Goal: Information Seeking & Learning: Learn about a topic

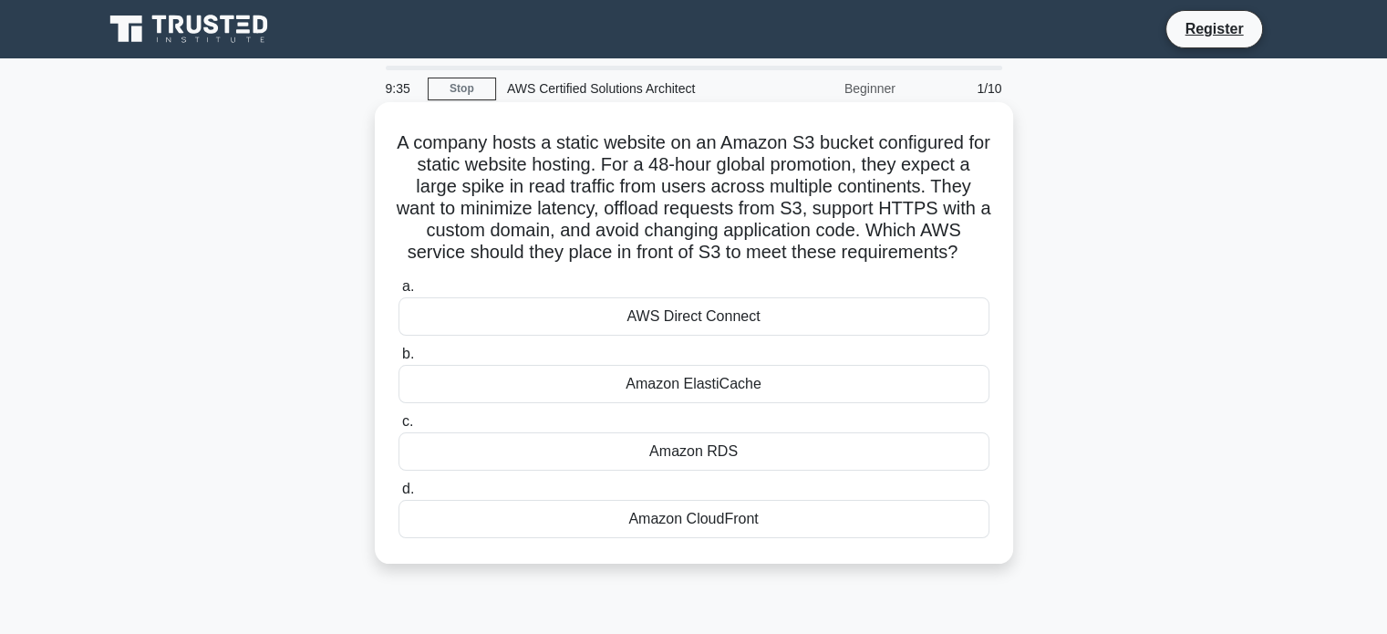
click at [769, 538] on div "Amazon CloudFront" at bounding box center [694, 519] width 591 height 38
click at [399, 495] on input "d. Amazon CloudFront" at bounding box center [399, 489] width 0 height 12
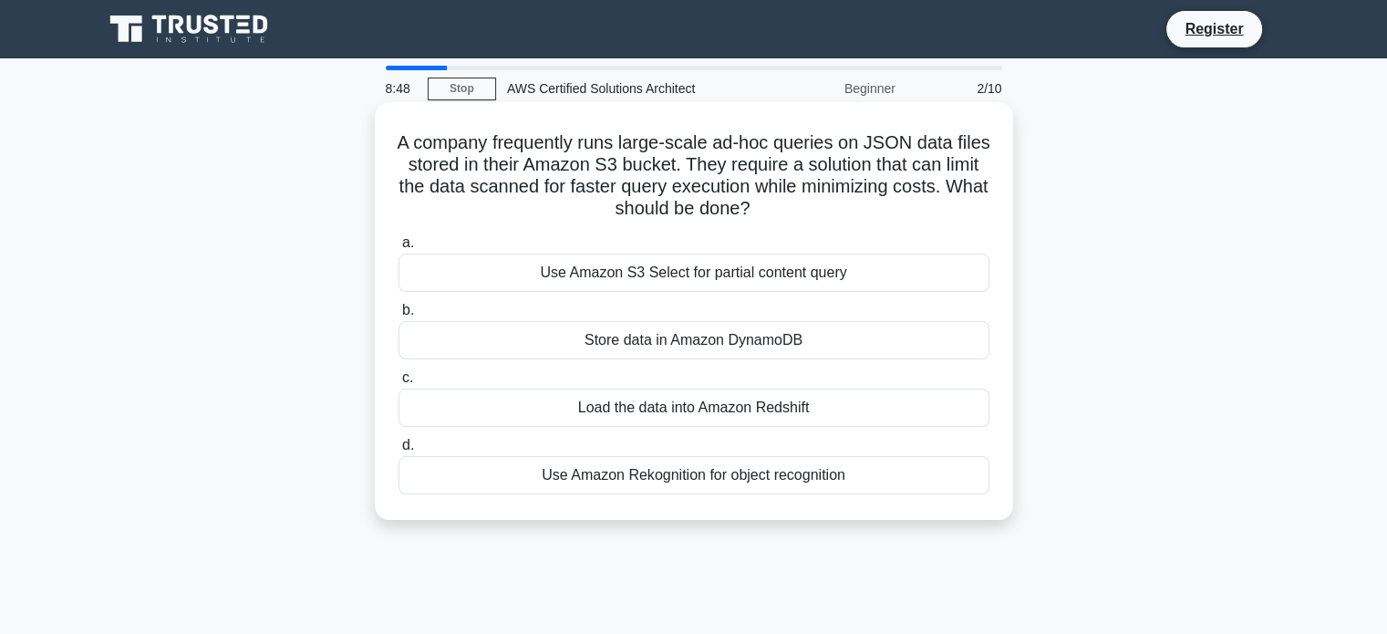
click at [649, 344] on div "Store data in Amazon DynamoDB" at bounding box center [694, 340] width 591 height 38
click at [399, 316] on input "b. Store data in Amazon DynamoDB" at bounding box center [399, 311] width 0 height 12
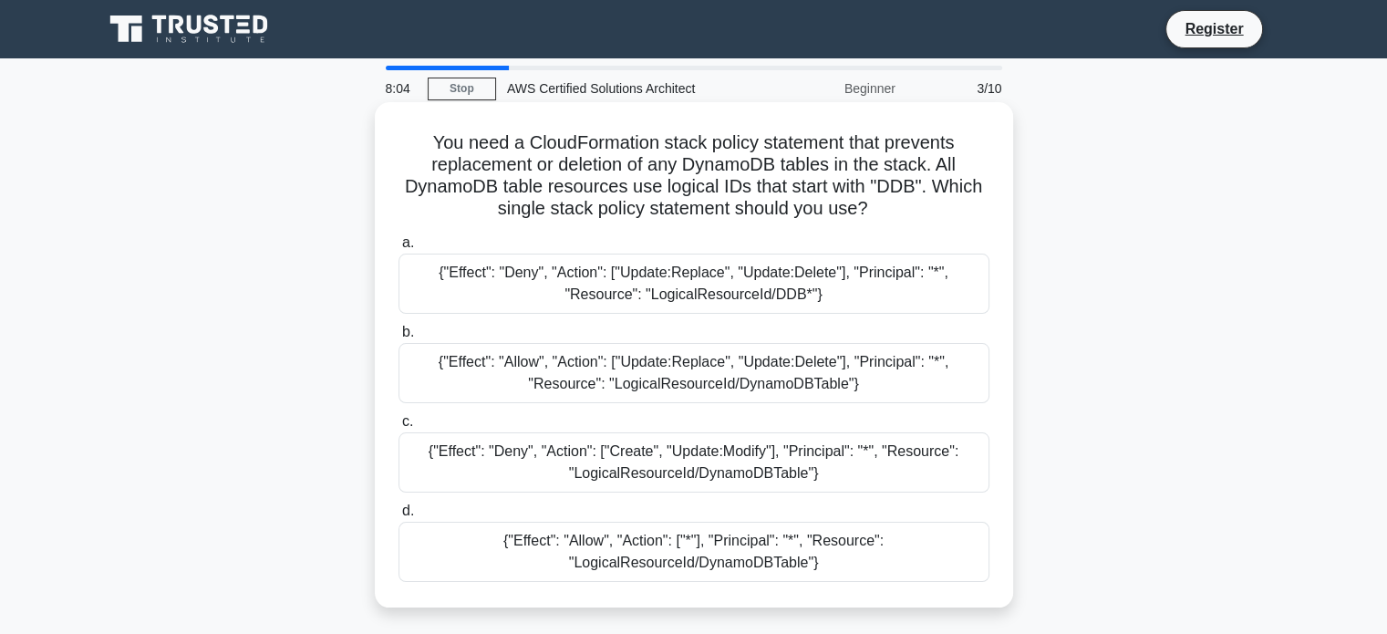
click at [814, 290] on div "{"Effect": "Deny", "Action": ["Update:Replace", "Update:Delete"], "Principal": …" at bounding box center [694, 284] width 591 height 60
click at [399, 249] on input "a. {"Effect": "Deny", "Action": ["Update:Replace", "Update:Delete"], "Principal…" at bounding box center [399, 243] width 0 height 12
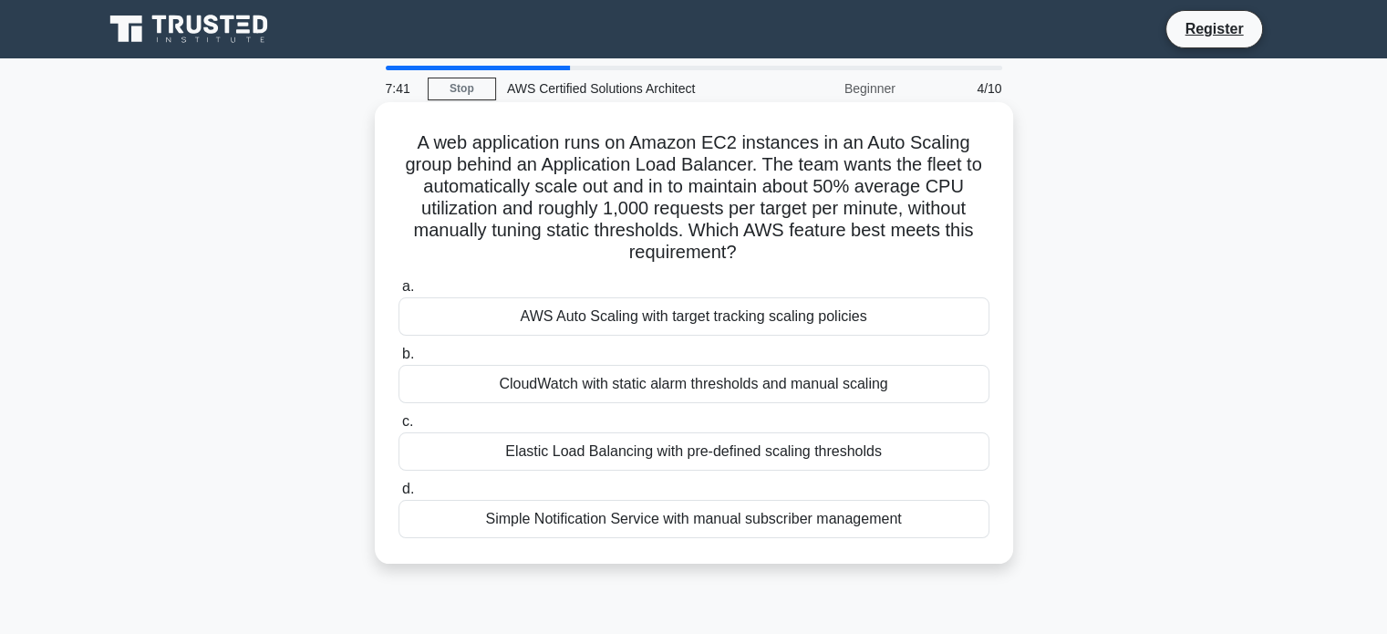
click at [607, 312] on div "AWS Auto Scaling with target tracking scaling policies" at bounding box center [694, 316] width 591 height 38
click at [399, 293] on input "a. AWS Auto Scaling with target tracking scaling policies" at bounding box center [399, 287] width 0 height 12
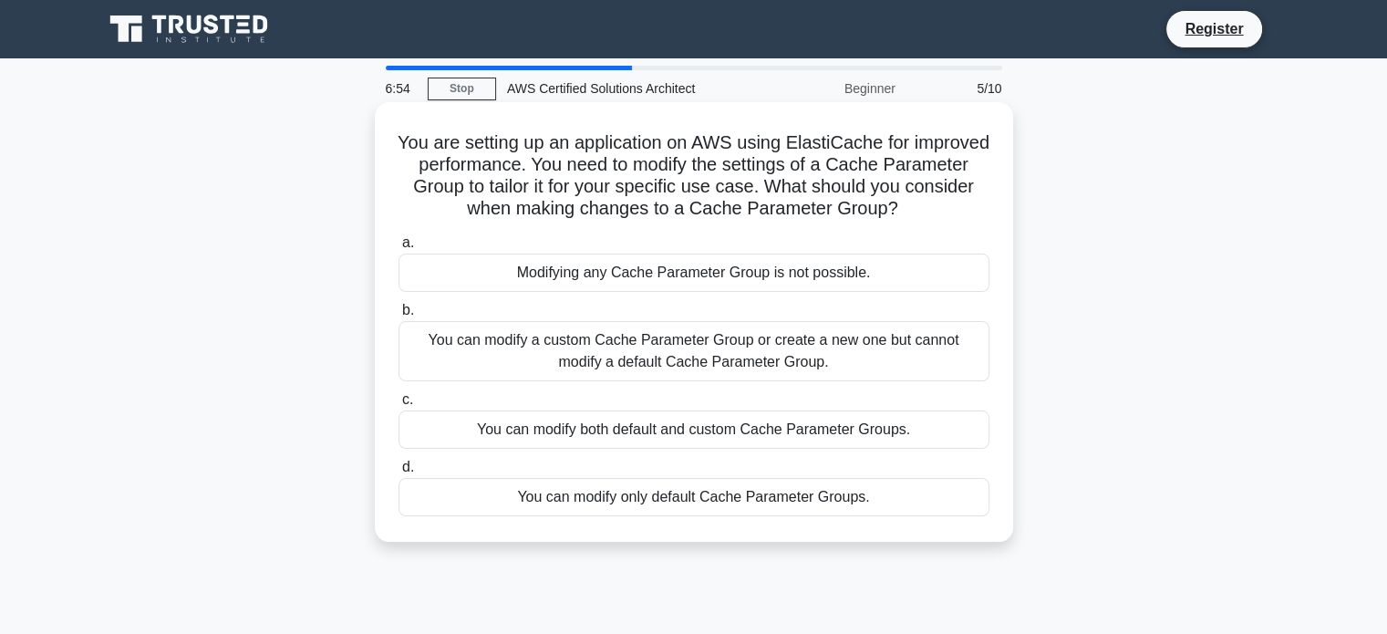
click at [773, 362] on div "You can modify a custom Cache Parameter Group or create a new one but cannot mo…" at bounding box center [694, 351] width 591 height 60
click at [399, 316] on input "b. You can modify a custom Cache Parameter Group or create a new one but cannot…" at bounding box center [399, 311] width 0 height 12
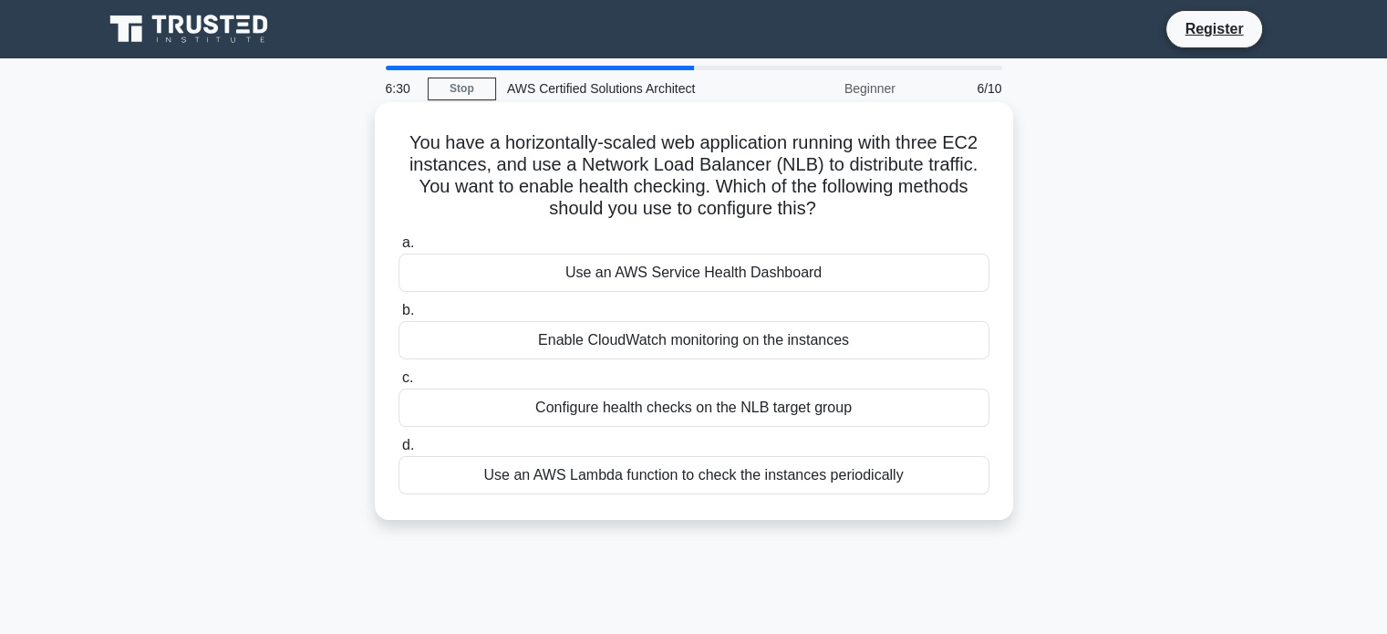
click at [664, 412] on div "Configure health checks on the NLB target group" at bounding box center [694, 408] width 591 height 38
click at [399, 384] on input "c. Configure health checks on the NLB target group" at bounding box center [399, 378] width 0 height 12
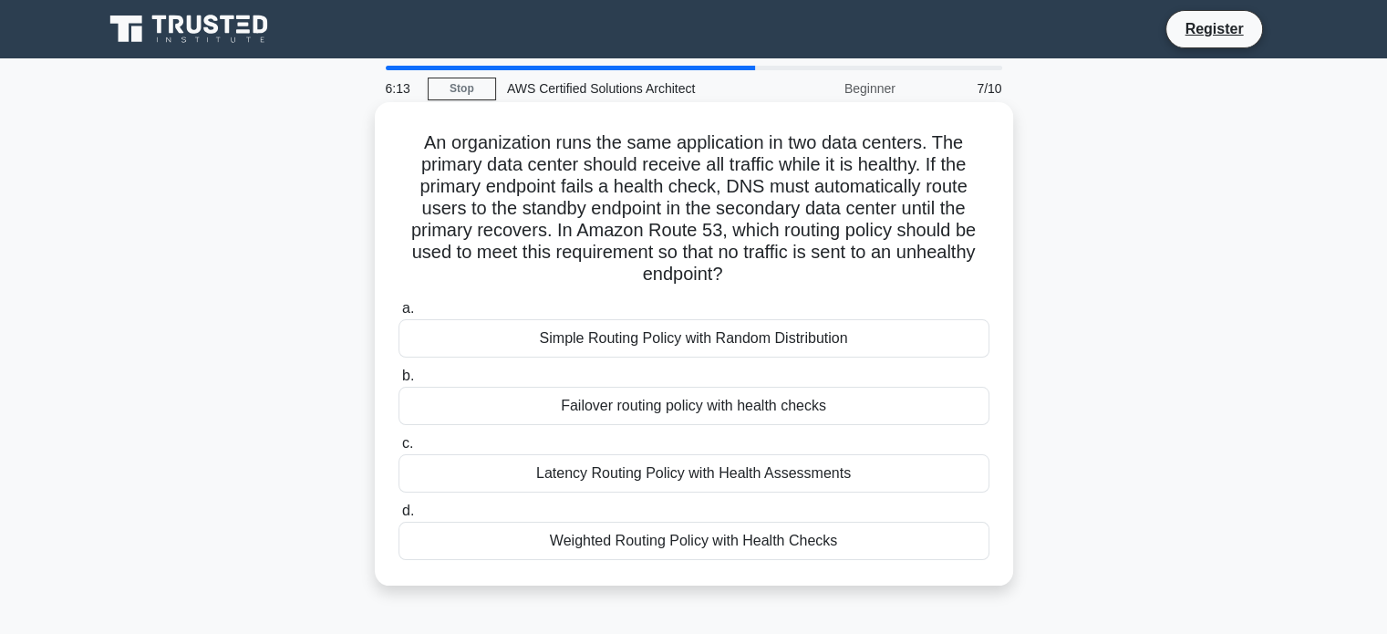
click at [719, 398] on div "Failover routing policy with health checks" at bounding box center [694, 406] width 591 height 38
click at [399, 382] on input "b. Failover routing policy with health checks" at bounding box center [399, 376] width 0 height 12
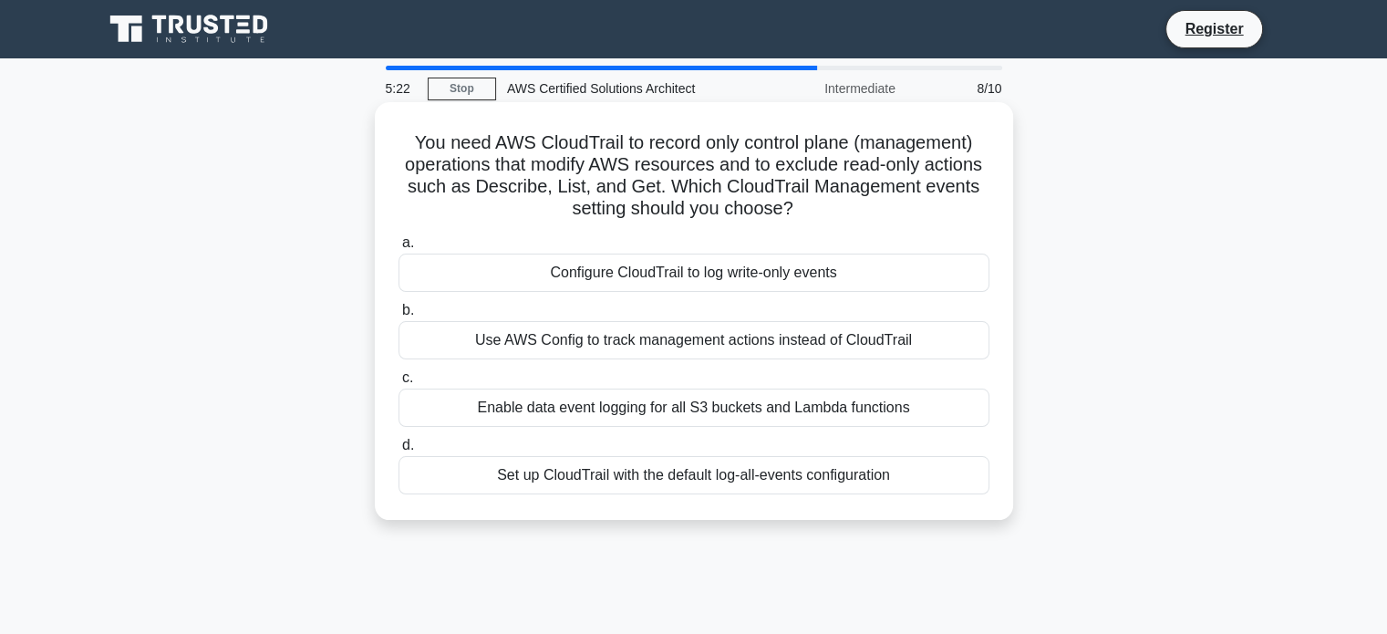
click at [699, 481] on div "Set up CloudTrail with the default log-all-events configuration" at bounding box center [694, 475] width 591 height 38
click at [399, 451] on input "d. Set up CloudTrail with the default log-all-events configuration" at bounding box center [399, 446] width 0 height 12
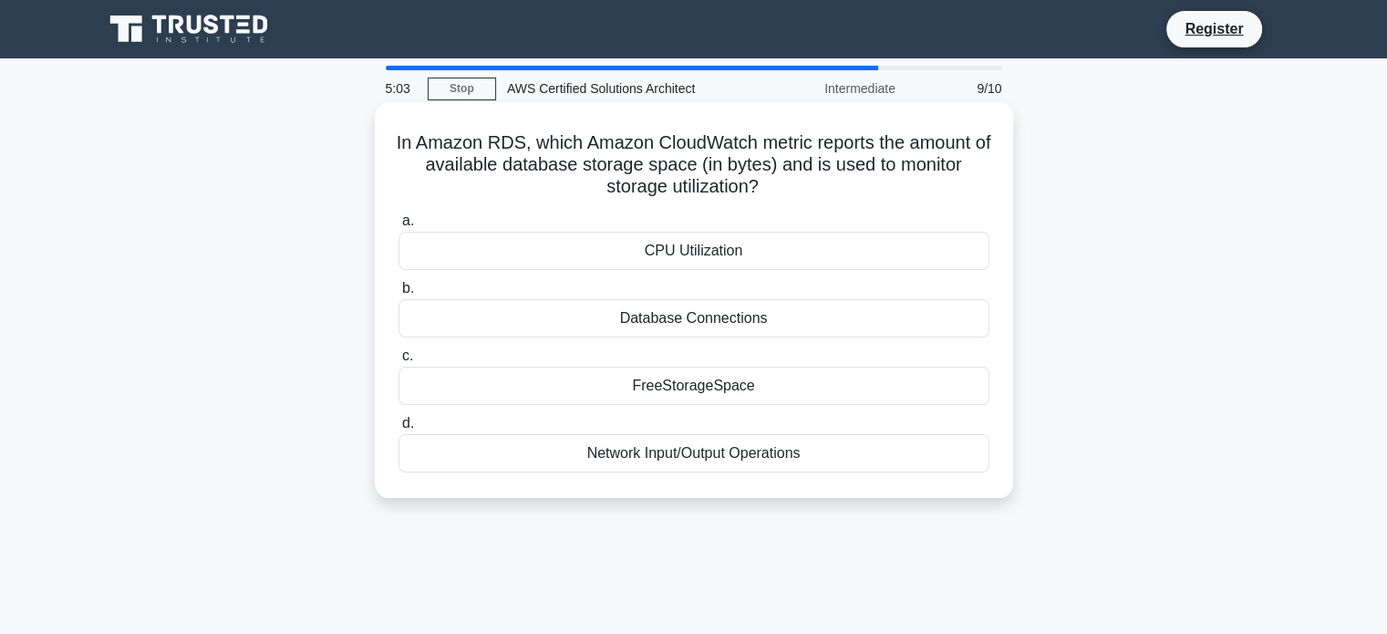
click at [755, 394] on div "FreeStorageSpace" at bounding box center [694, 386] width 591 height 38
click at [399, 362] on input "c. FreeStorageSpace" at bounding box center [399, 356] width 0 height 12
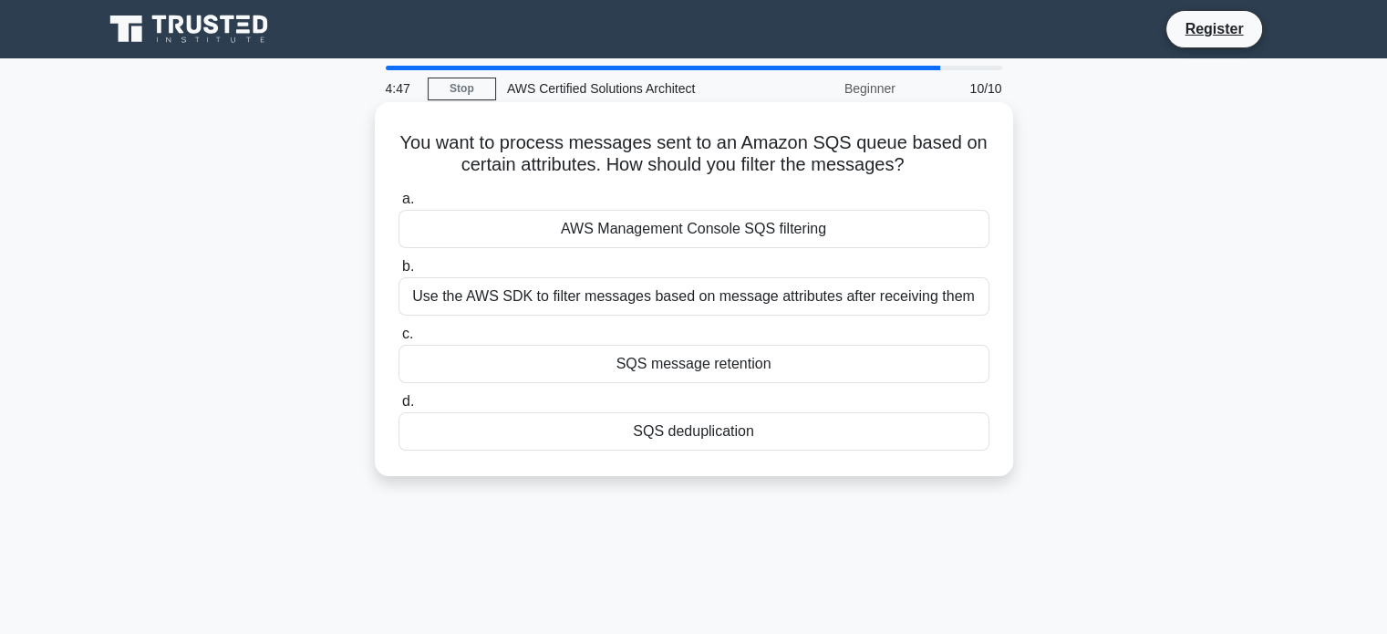
click at [773, 285] on div "Use the AWS SDK to filter messages based on message attributes after receiving …" at bounding box center [694, 296] width 591 height 38
click at [399, 273] on input "b. Use the AWS SDK to filter messages based on message attributes after receivi…" at bounding box center [399, 267] width 0 height 12
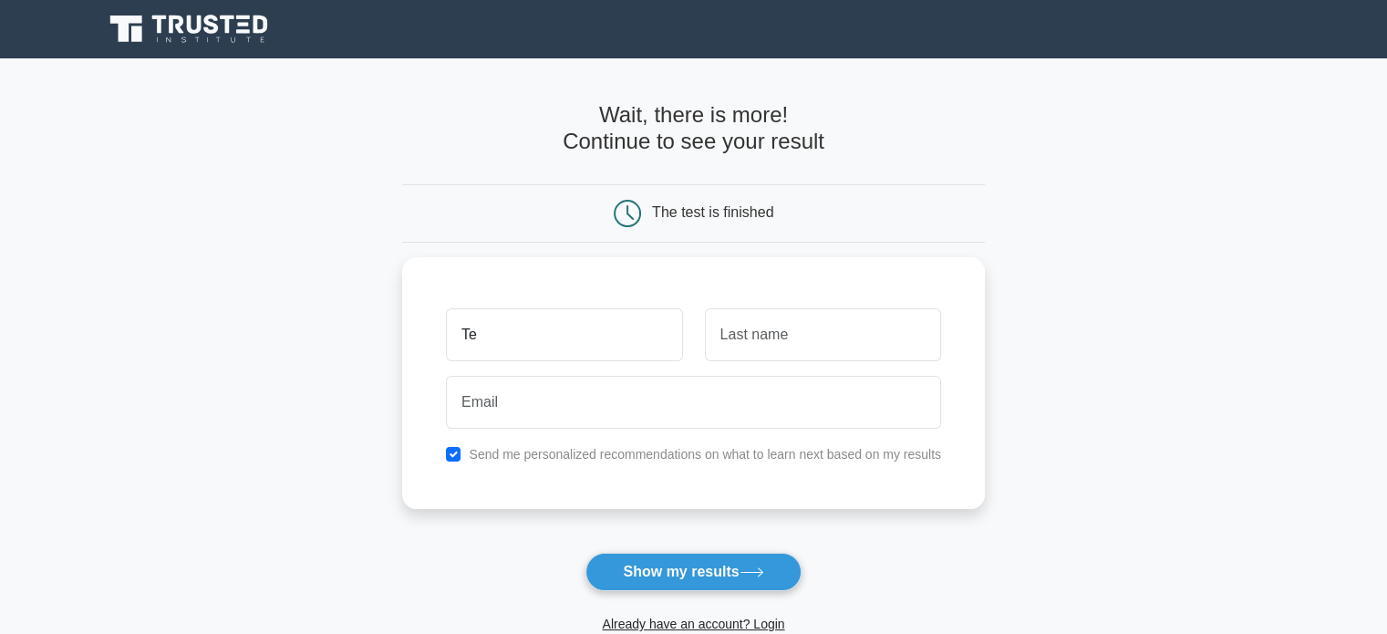
type input "T"
type input "A"
type input "Ta"
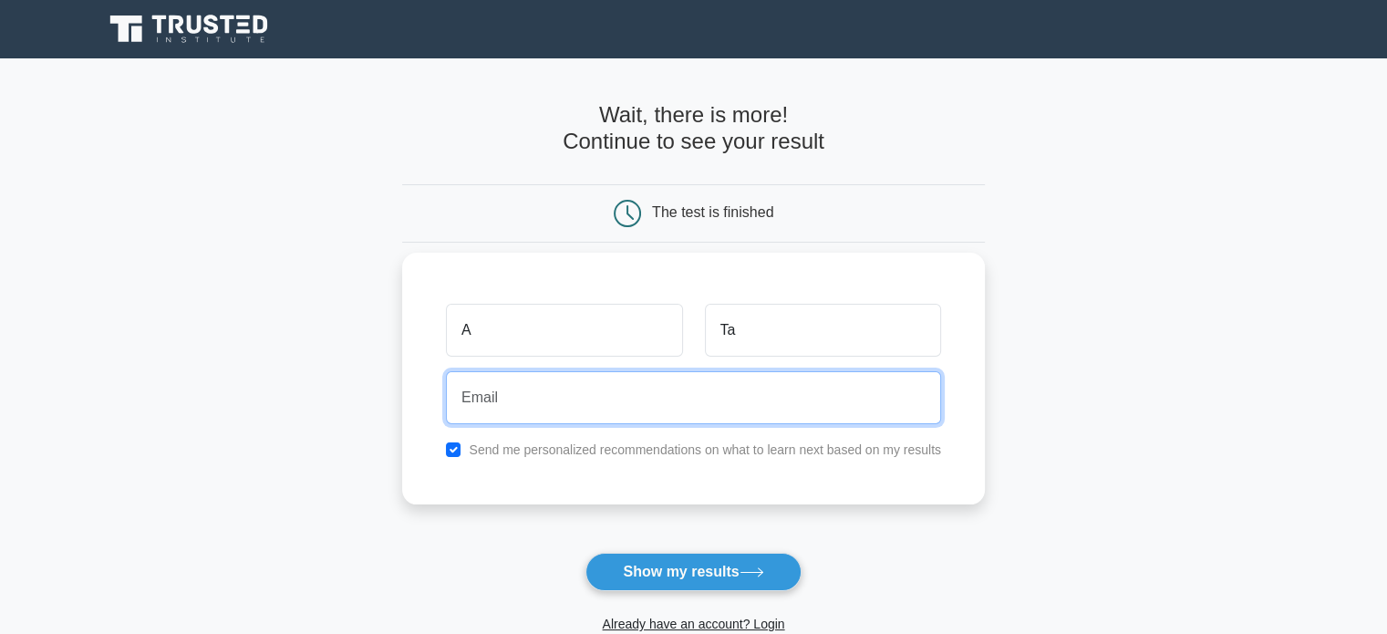
click at [662, 391] on input "email" at bounding box center [693, 397] width 495 height 53
type input "[EMAIL_ADDRESS][DOMAIN_NAME]"
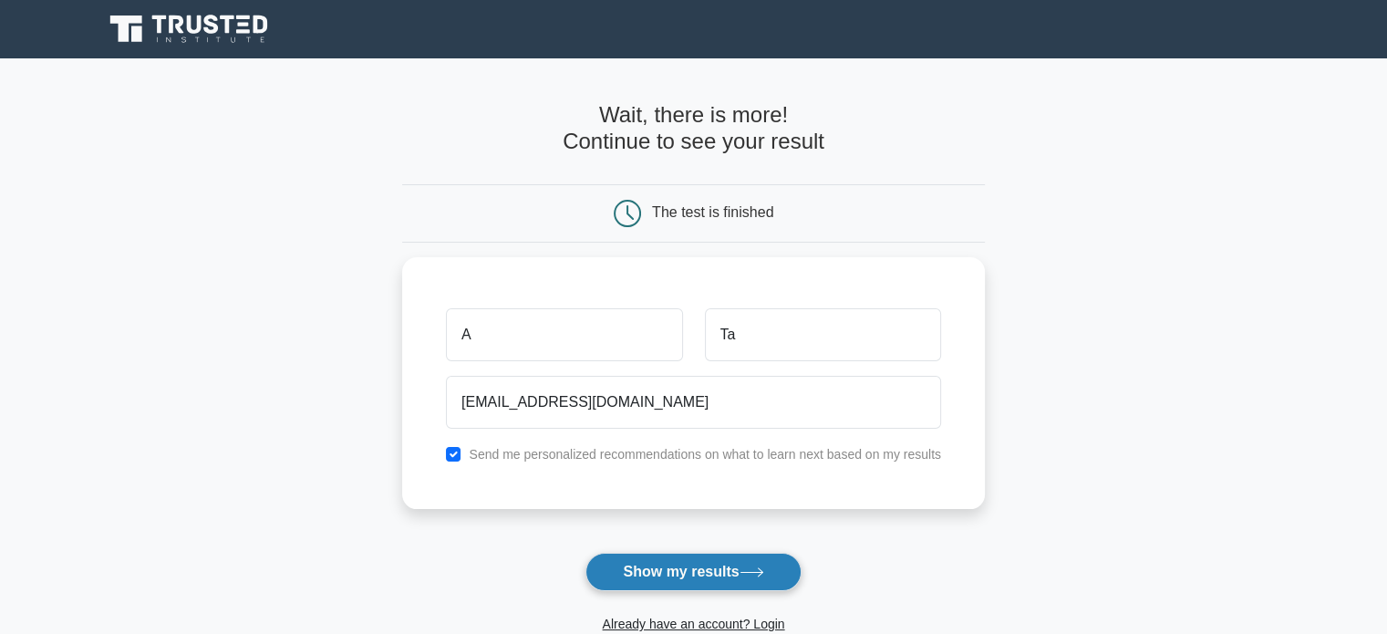
click at [740, 555] on button "Show my results" at bounding box center [693, 572] width 215 height 38
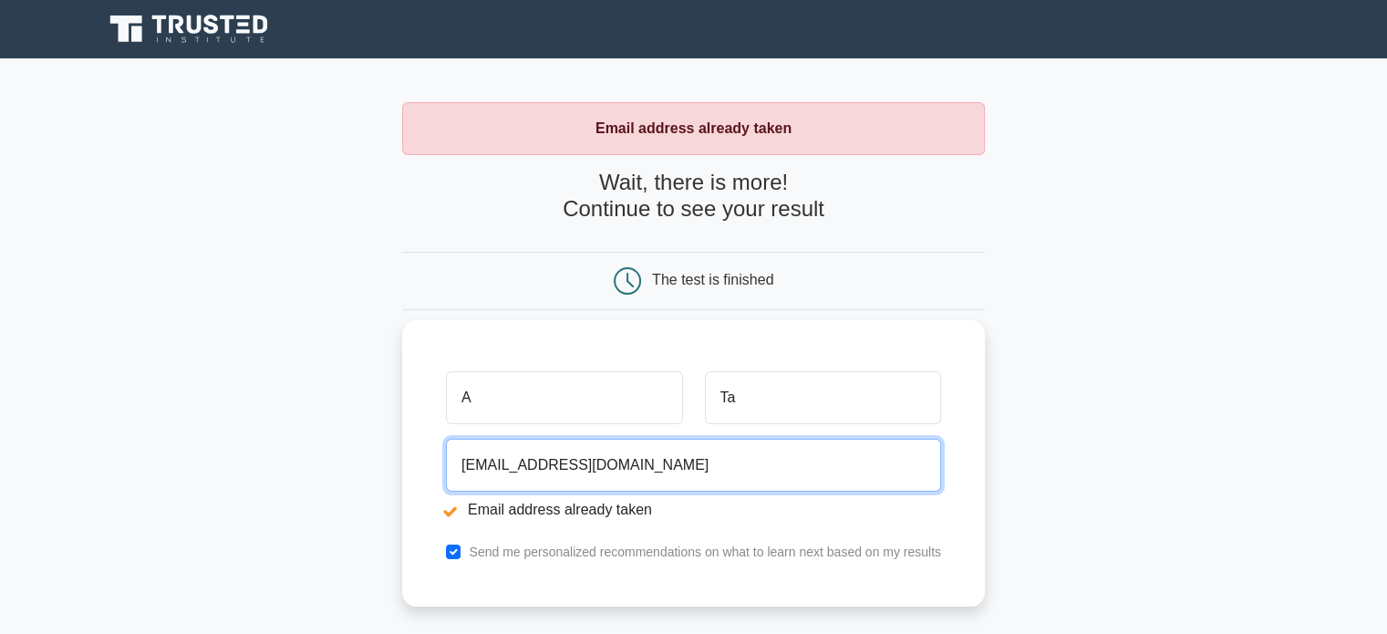
click at [503, 462] on input "anant@yopmail.com" at bounding box center [693, 465] width 495 height 53
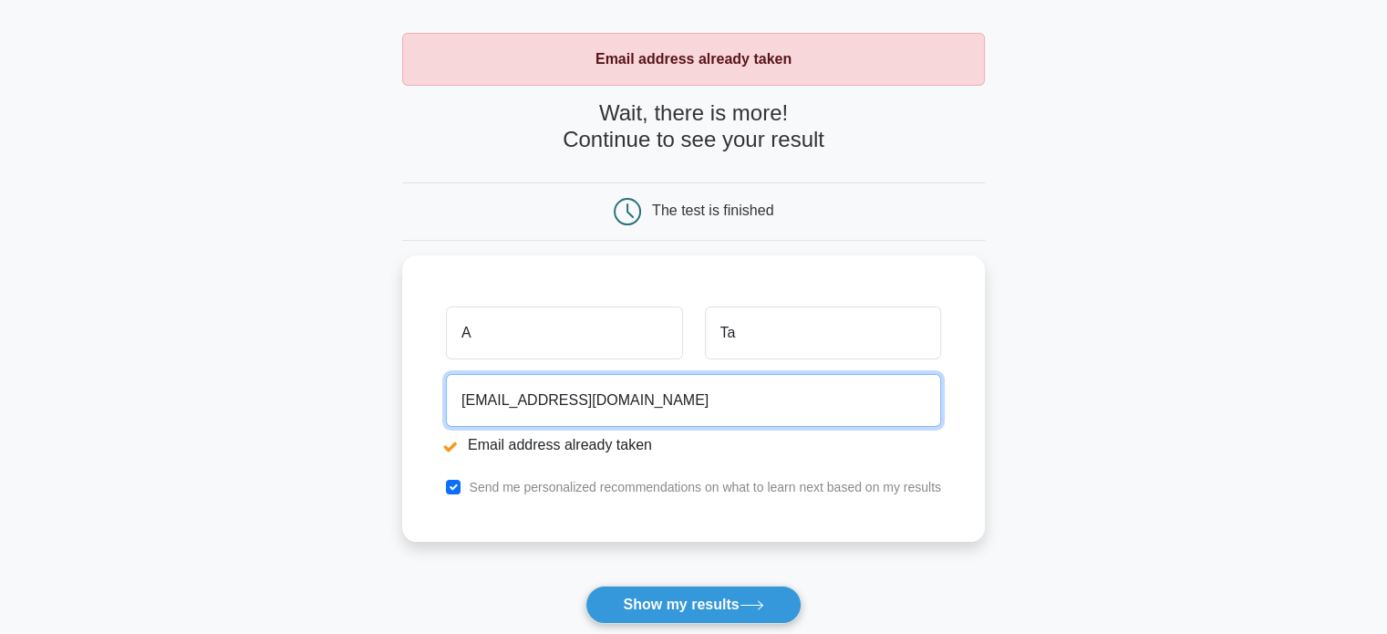
scroll to position [182, 0]
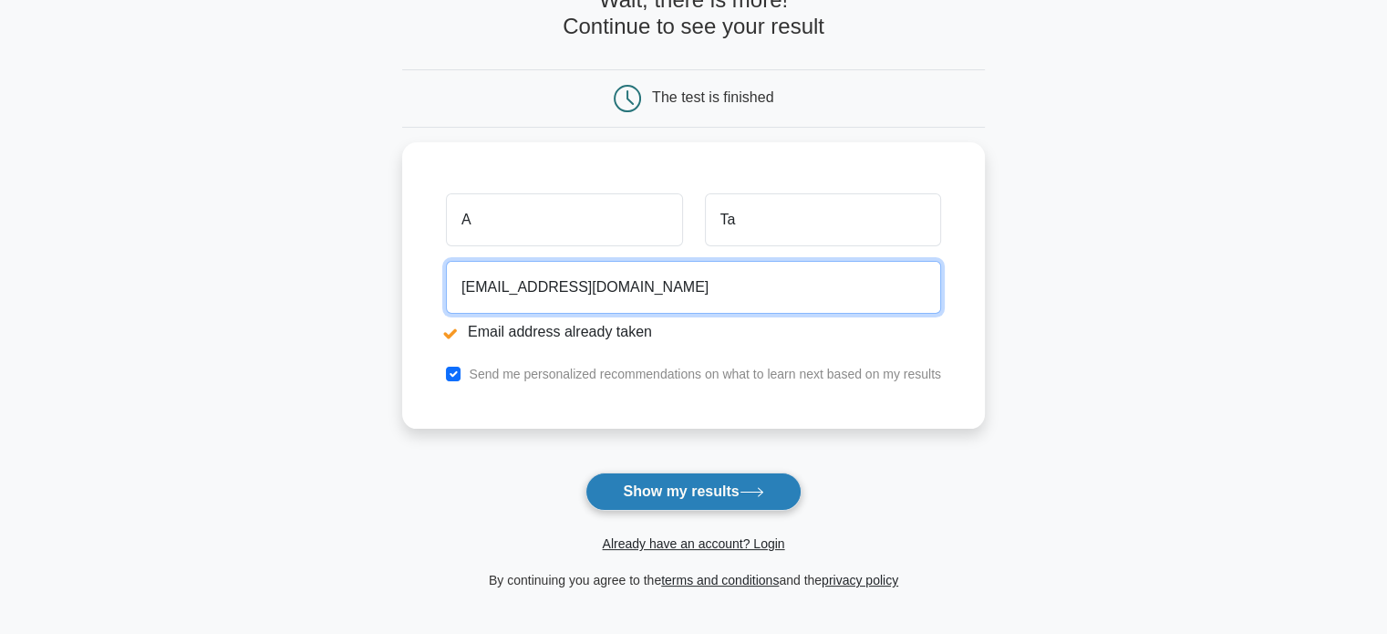
type input "anantTyiop@yopmail.com"
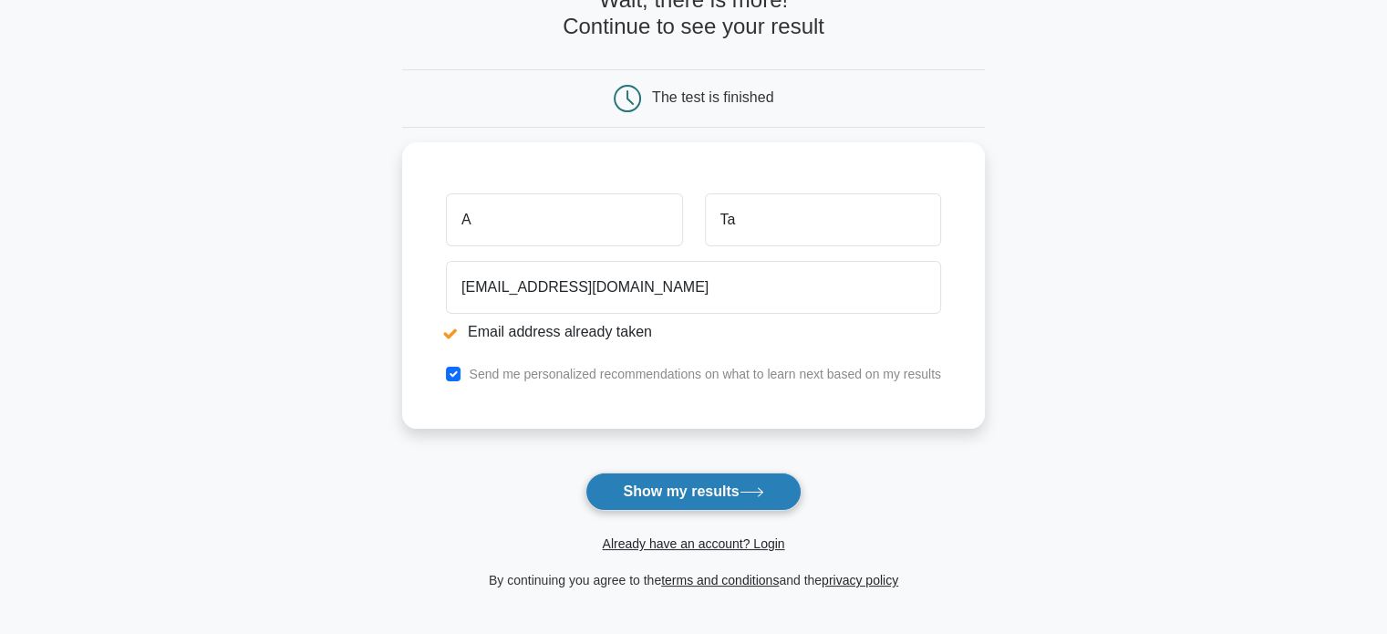
click at [660, 491] on button "Show my results" at bounding box center [693, 491] width 215 height 38
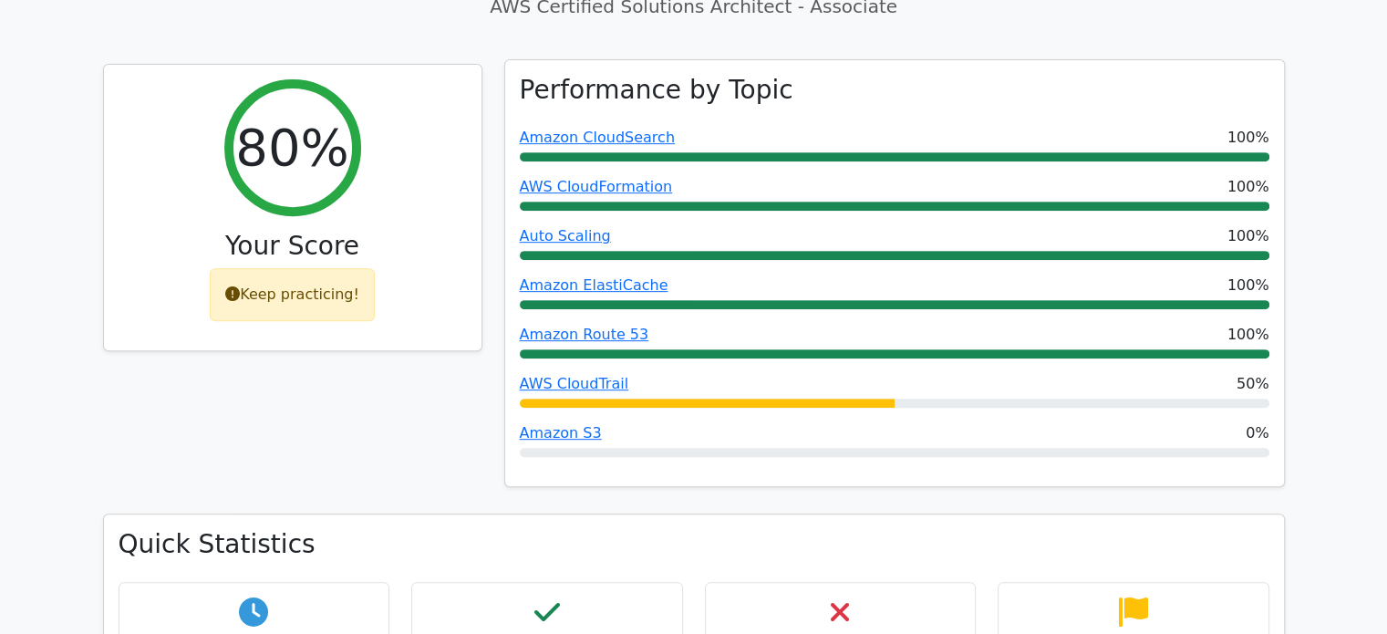
scroll to position [638, 0]
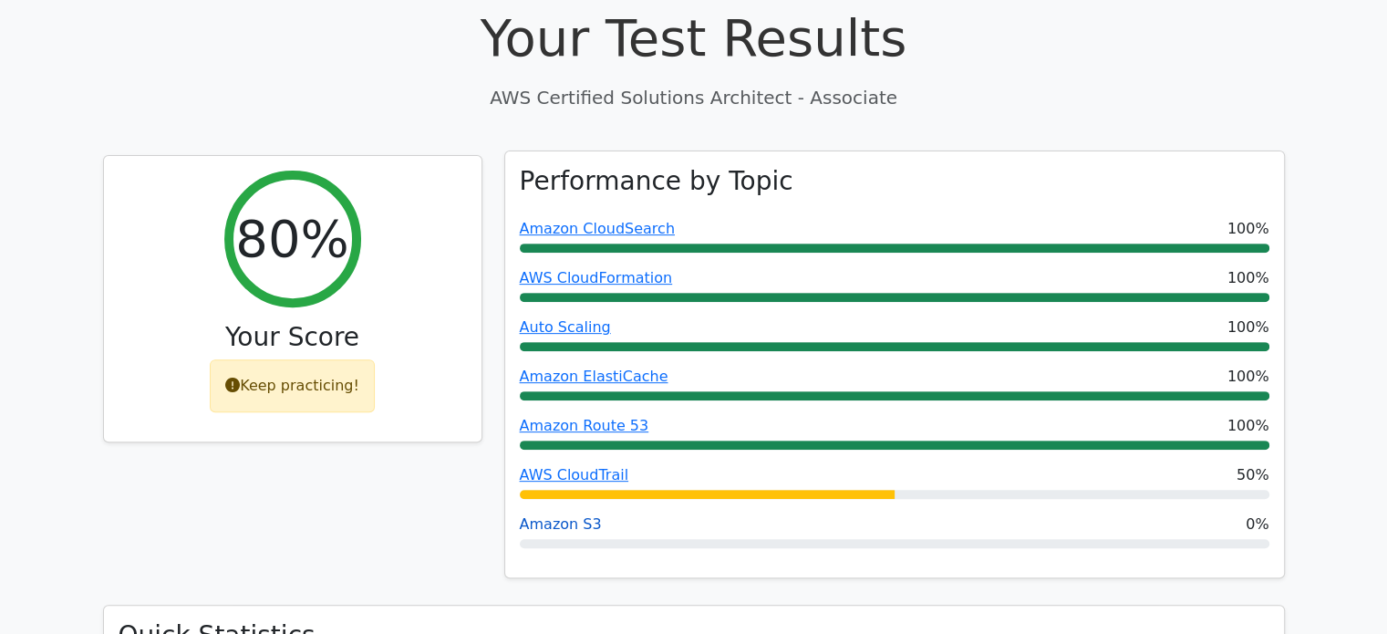
click at [544, 515] on link "Amazon S3" at bounding box center [561, 523] width 82 height 17
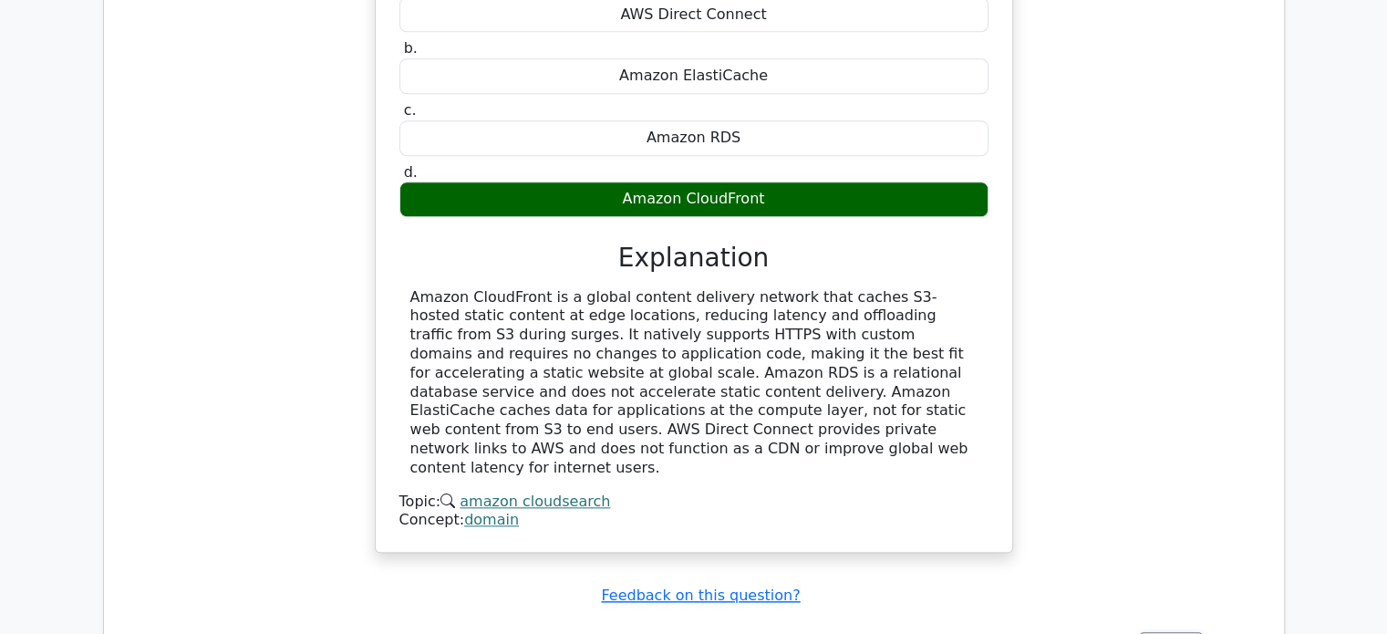
scroll to position [1899, 0]
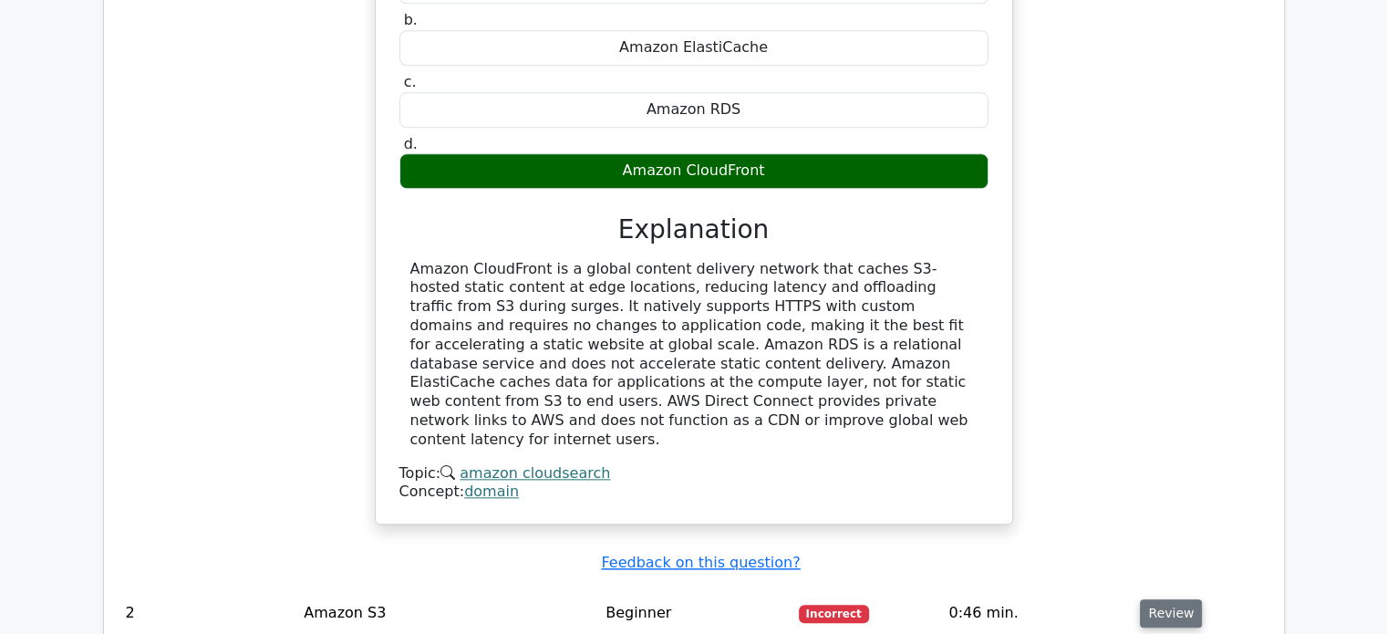
click at [1164, 599] on button "Review" at bounding box center [1171, 613] width 62 height 28
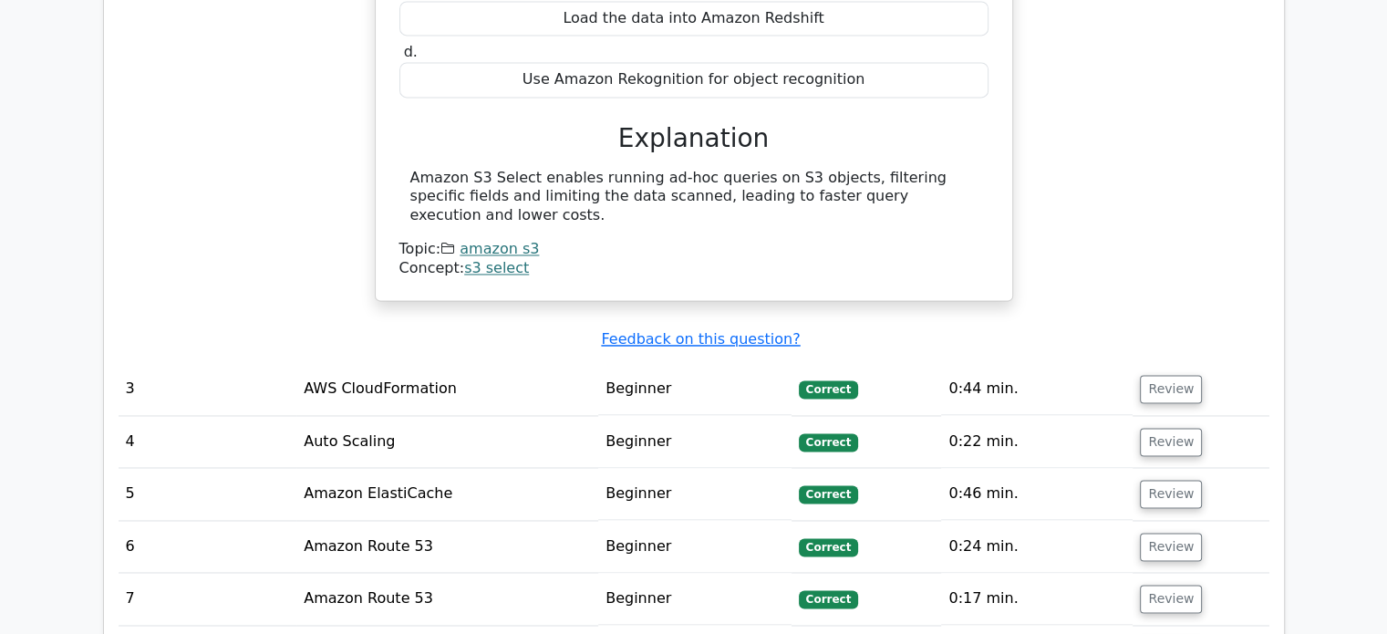
scroll to position [2902, 0]
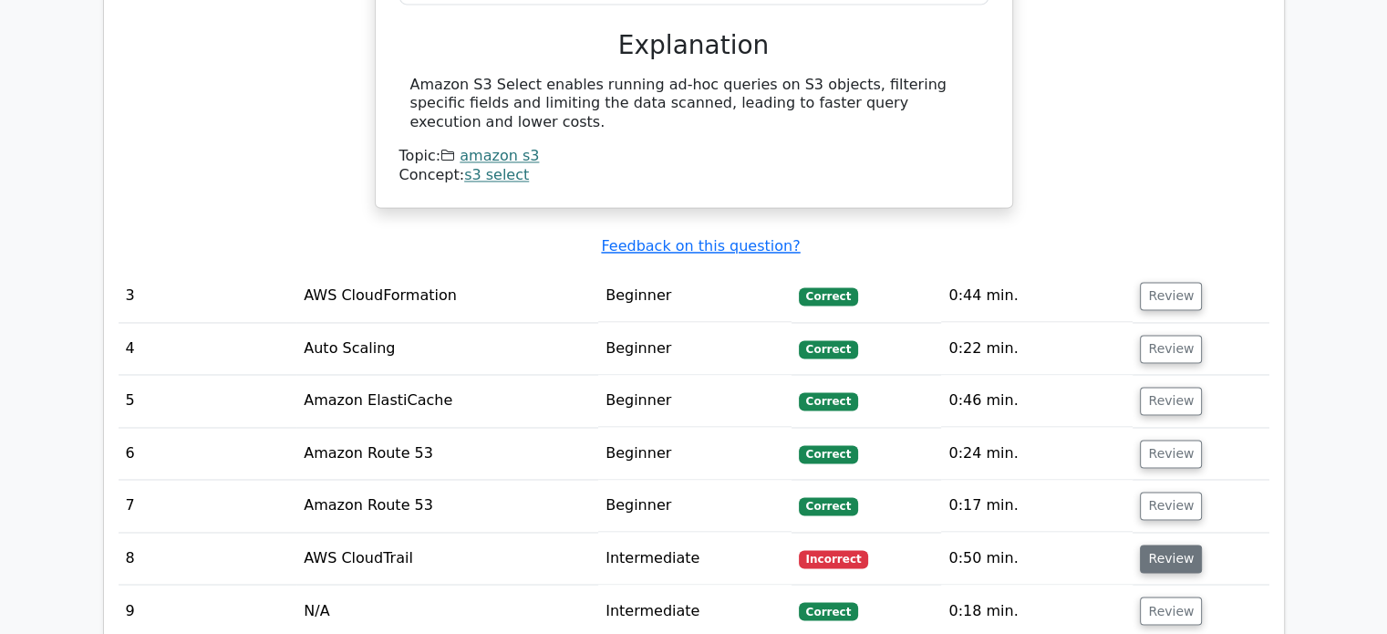
click at [1167, 544] on button "Review" at bounding box center [1171, 558] width 62 height 28
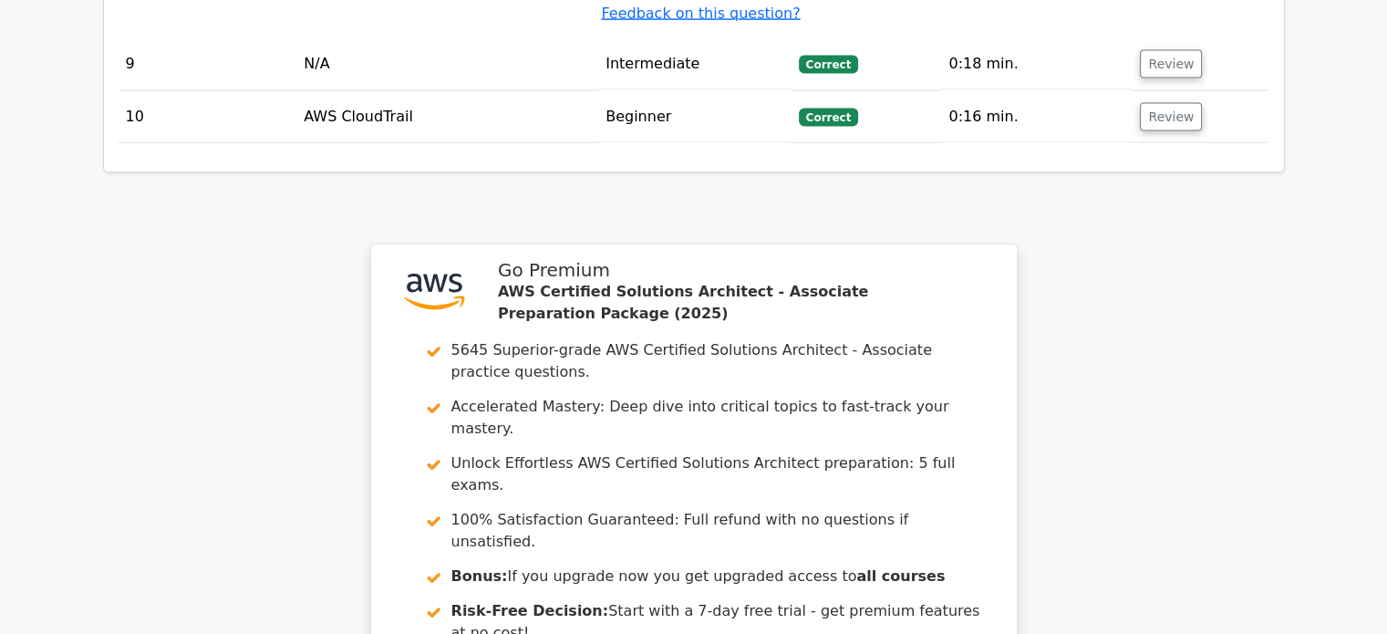
scroll to position [4179, 0]
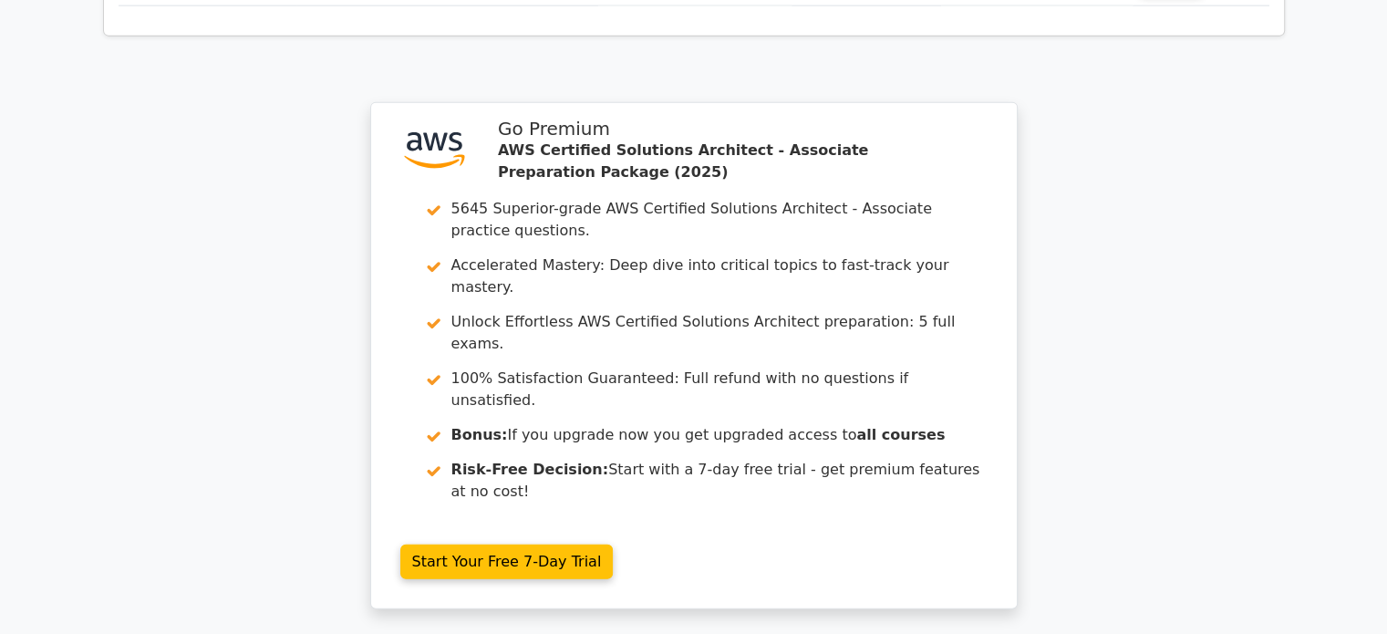
scroll to position [4386, 0]
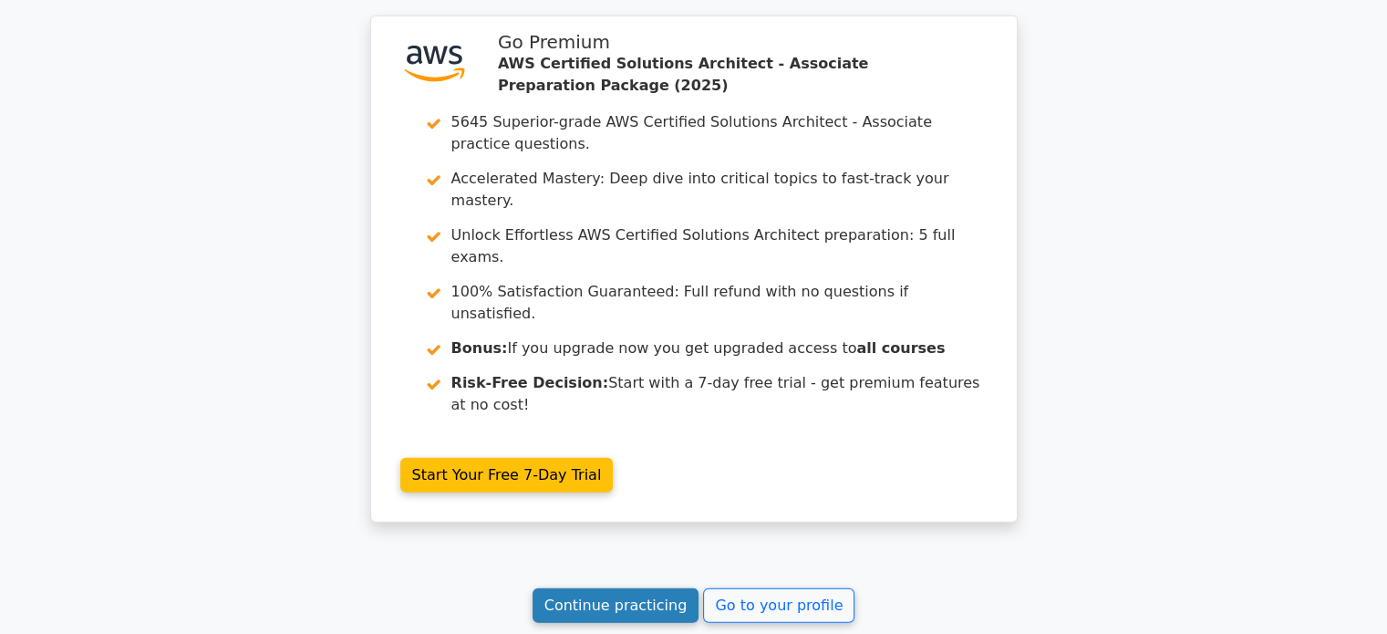
click at [586, 588] on link "Continue practicing" at bounding box center [616, 605] width 167 height 35
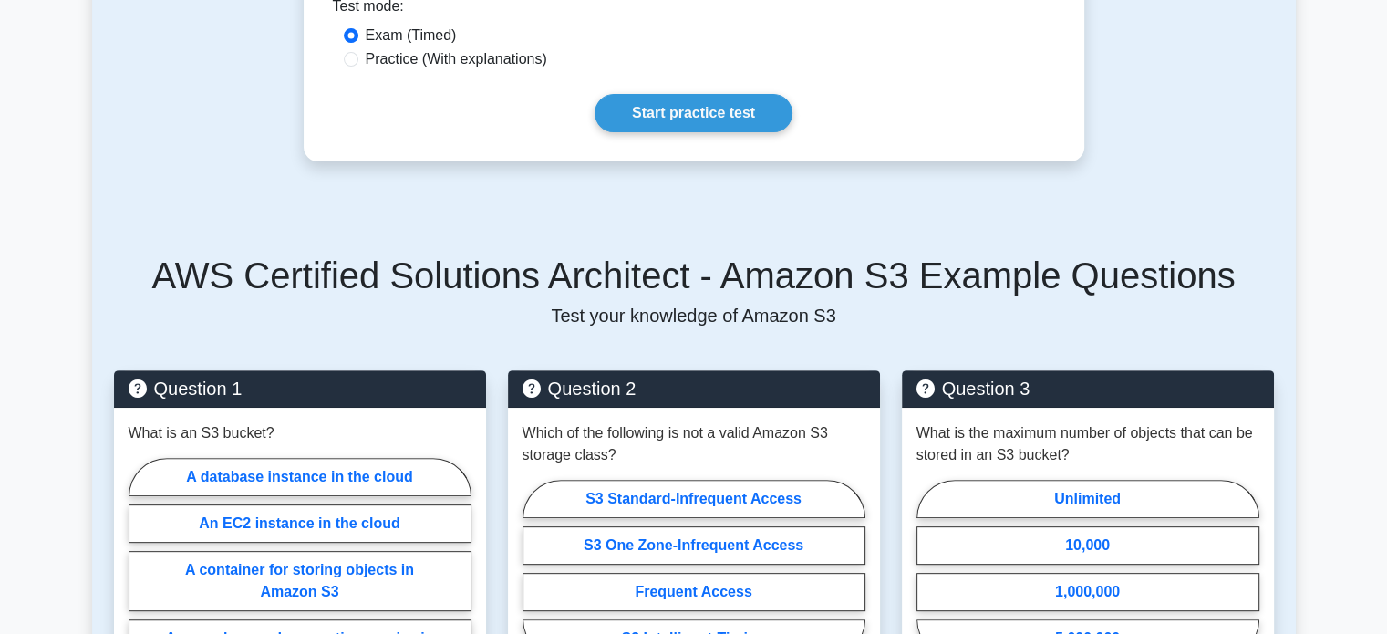
scroll to position [91, 0]
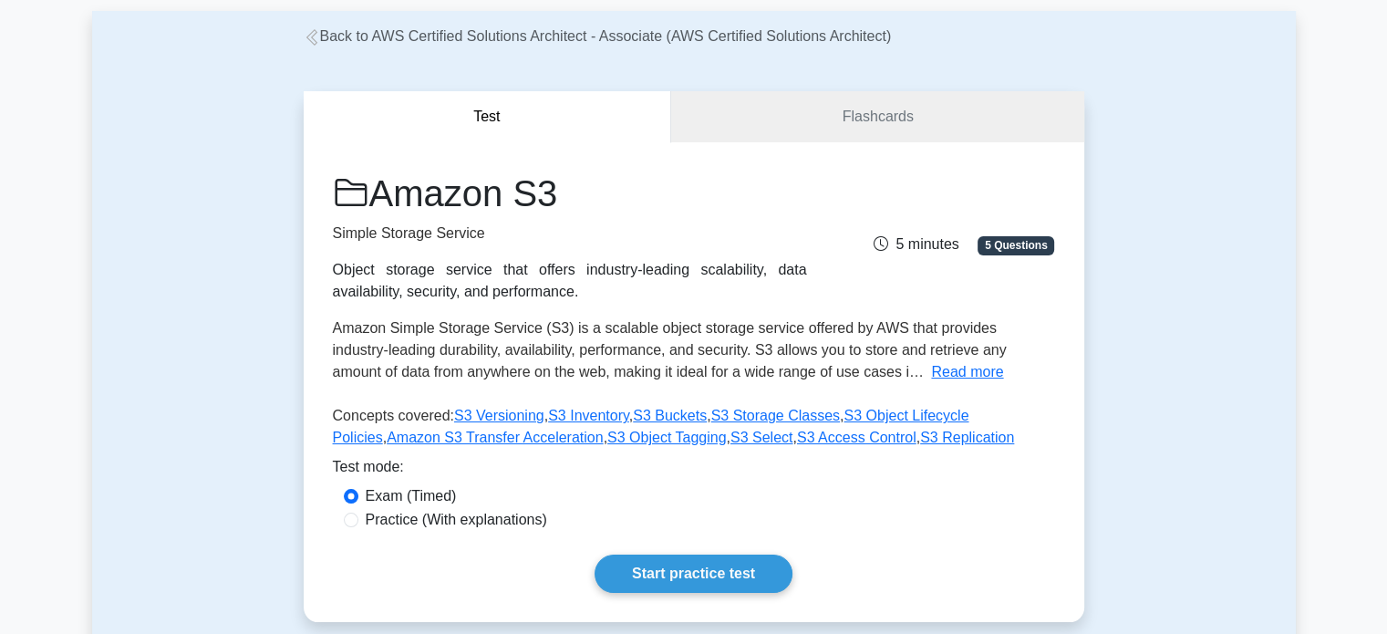
click at [327, 28] on link "Back to AWS Certified Solutions Architect - Associate (AWS Certified Solutions …" at bounding box center [598, 36] width 588 height 16
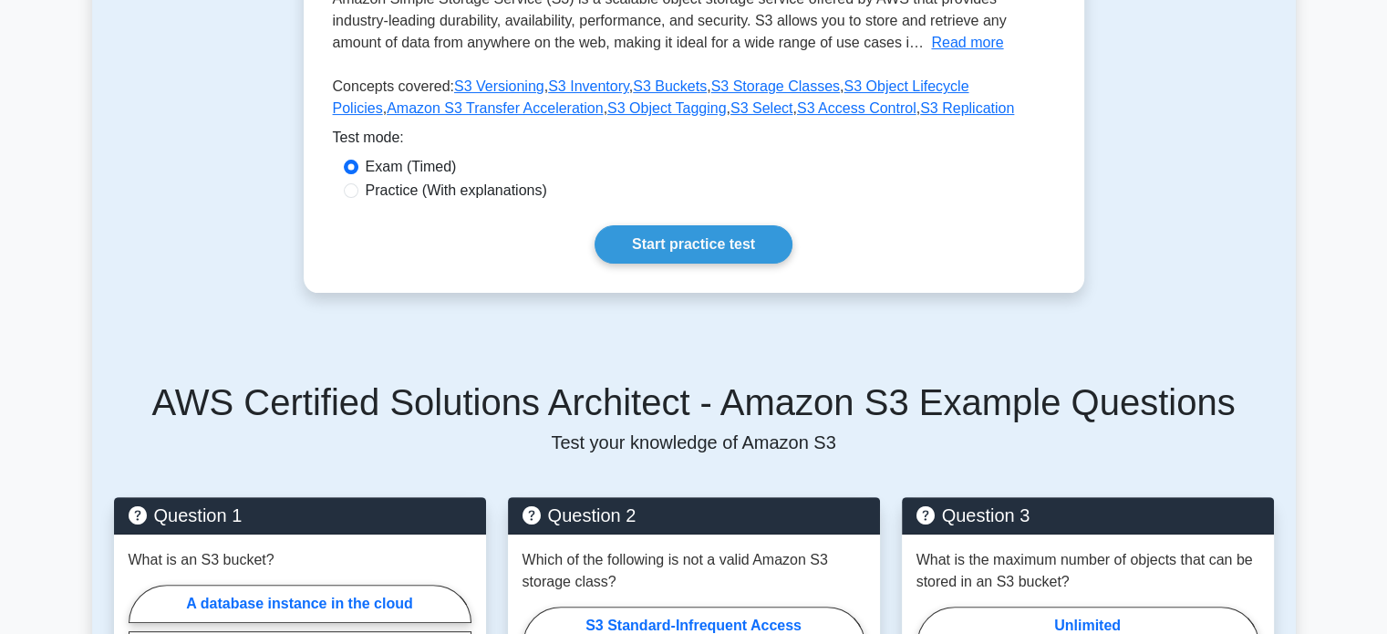
scroll to position [0, 0]
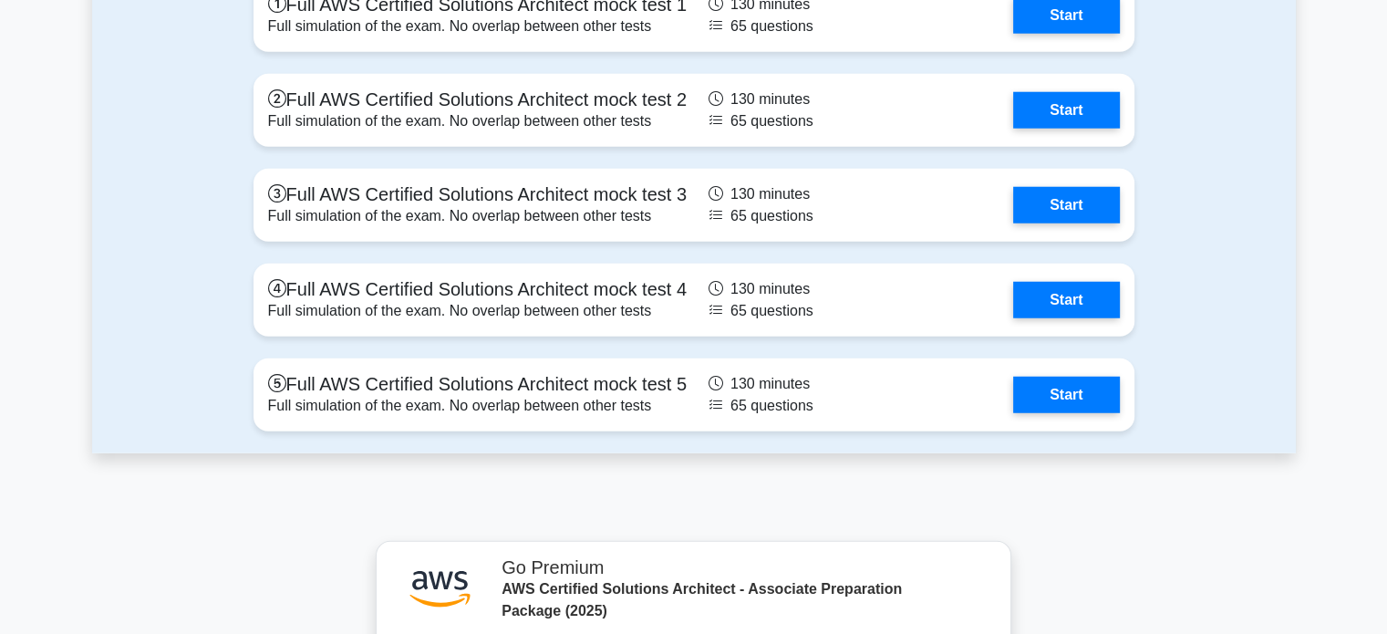
scroll to position [4651, 0]
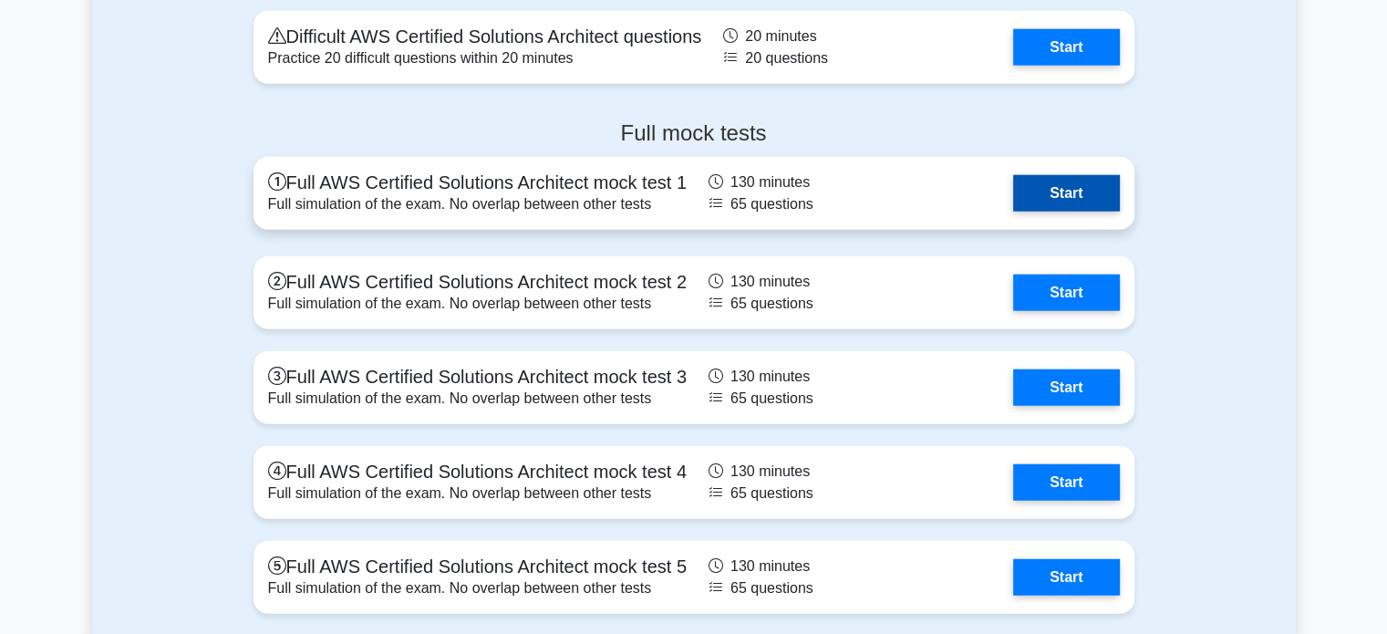
click at [1013, 185] on link "Start" at bounding box center [1066, 193] width 106 height 36
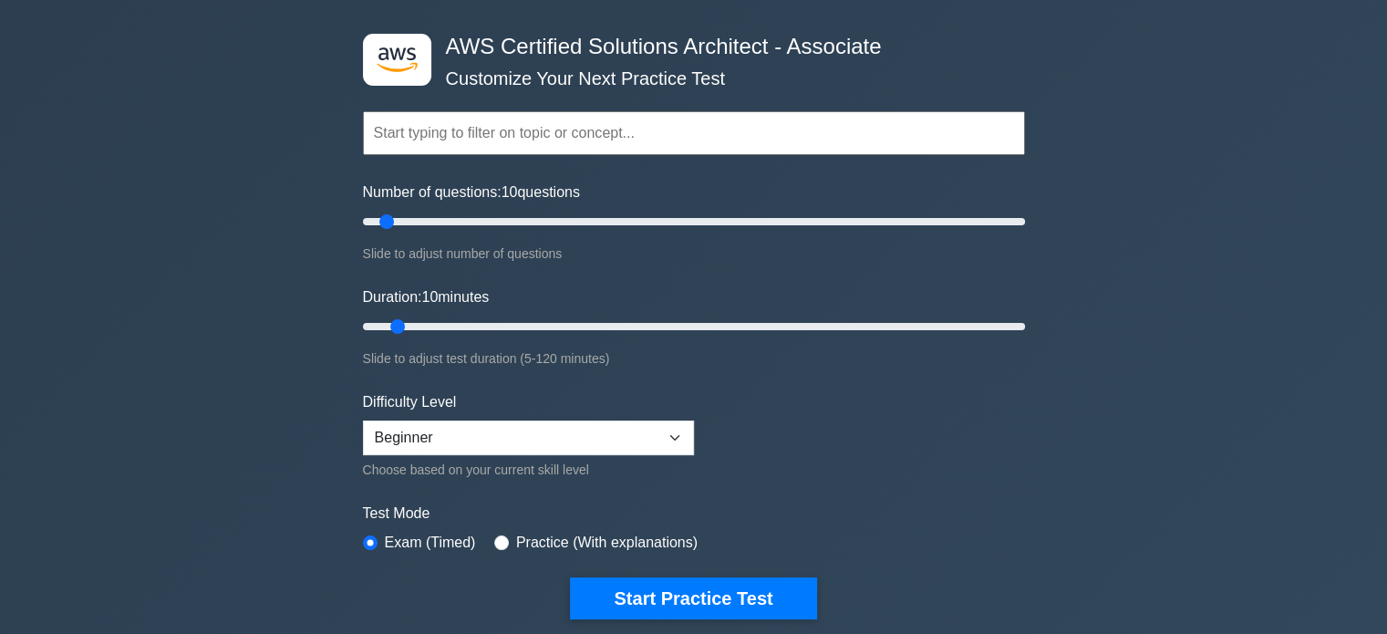
scroll to position [0, 0]
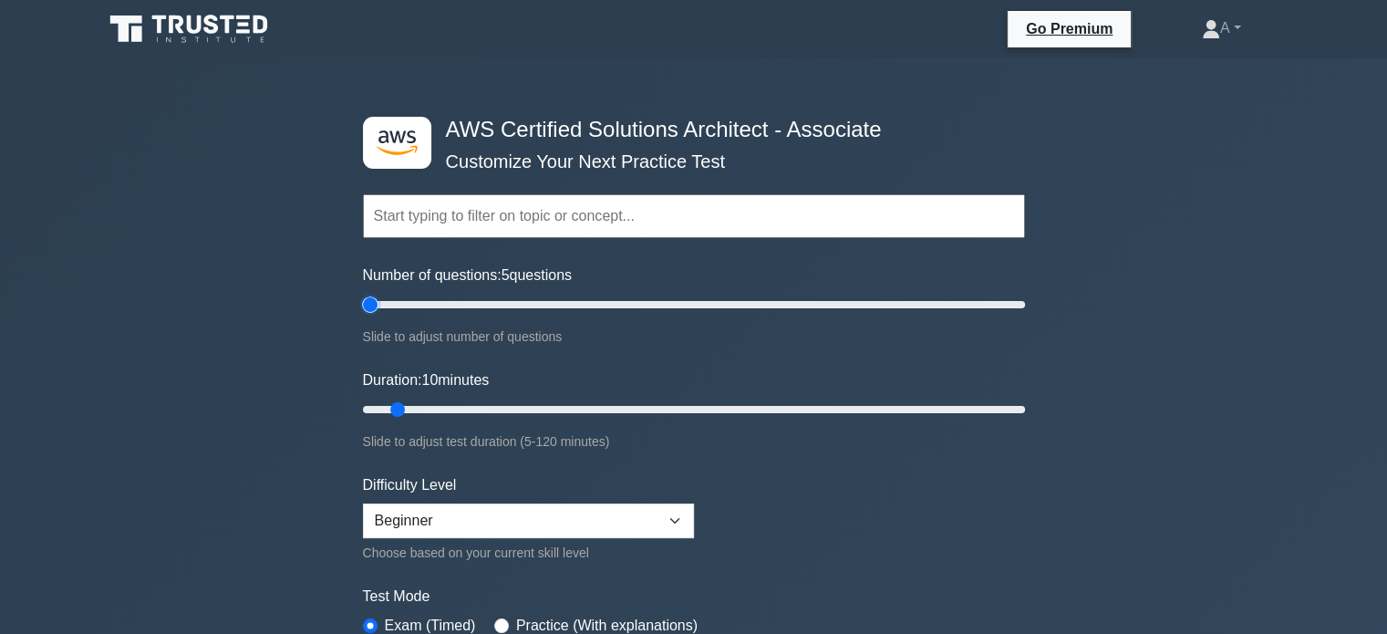
drag, startPoint x: 383, startPoint y: 306, endPoint x: 255, endPoint y: 311, distance: 127.8
click at [363, 311] on input "Number of questions: 5 questions" at bounding box center [694, 305] width 662 height 22
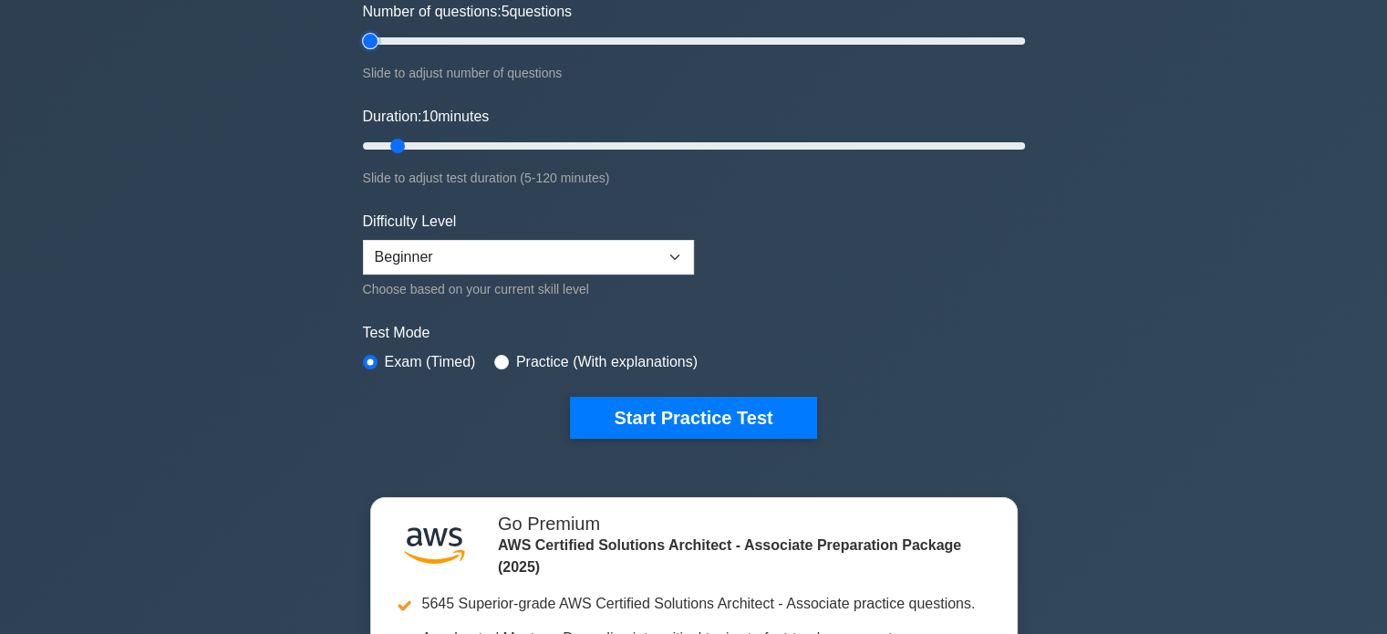
scroll to position [274, 0]
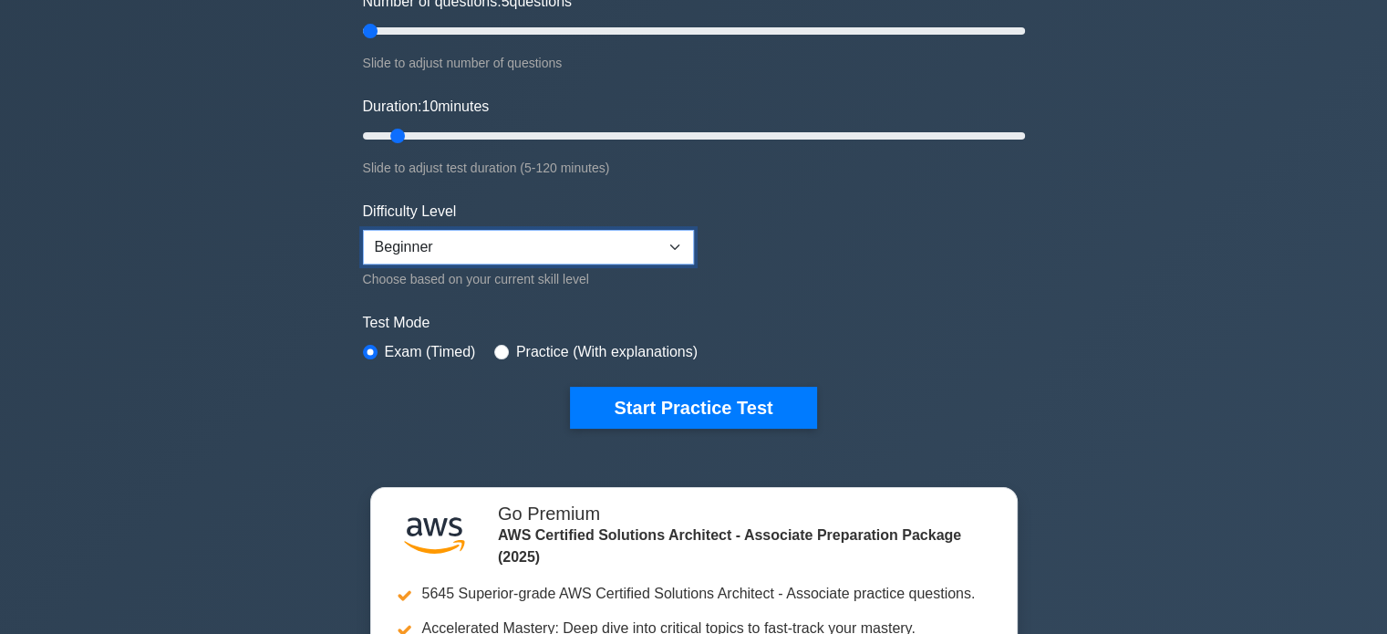
click at [438, 230] on select "Beginner Intermediate Expert" at bounding box center [528, 247] width 331 height 35
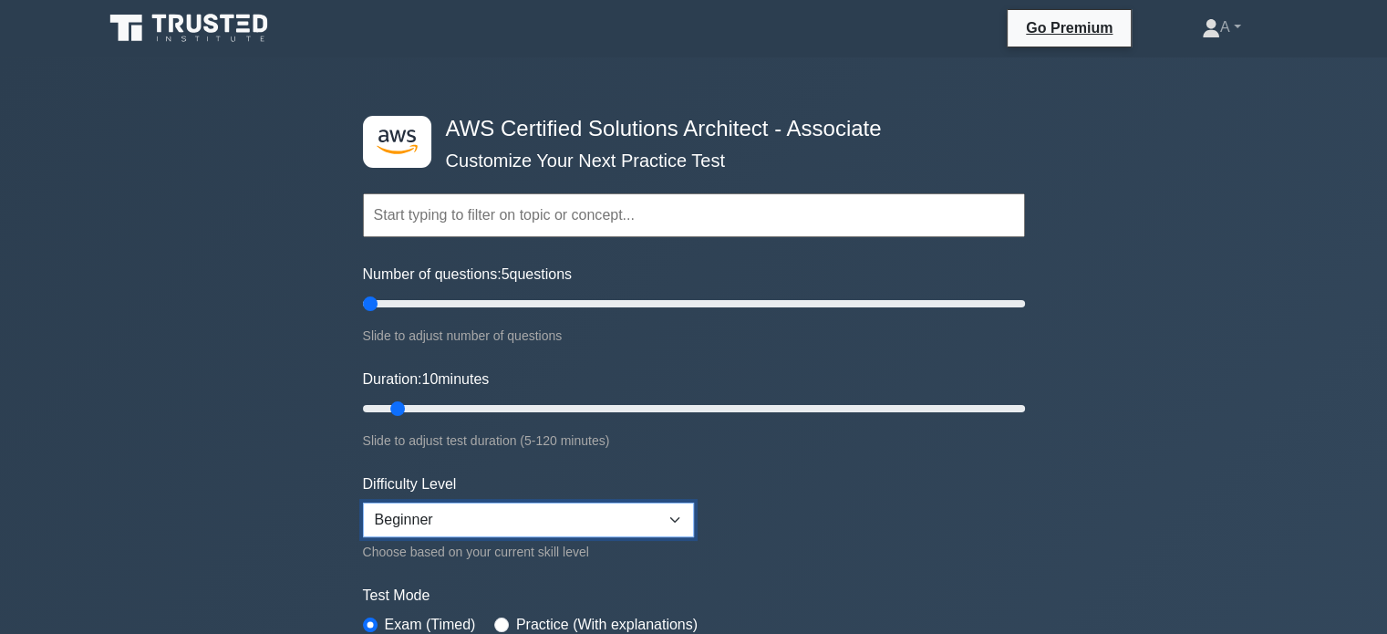
scroll to position [0, 0]
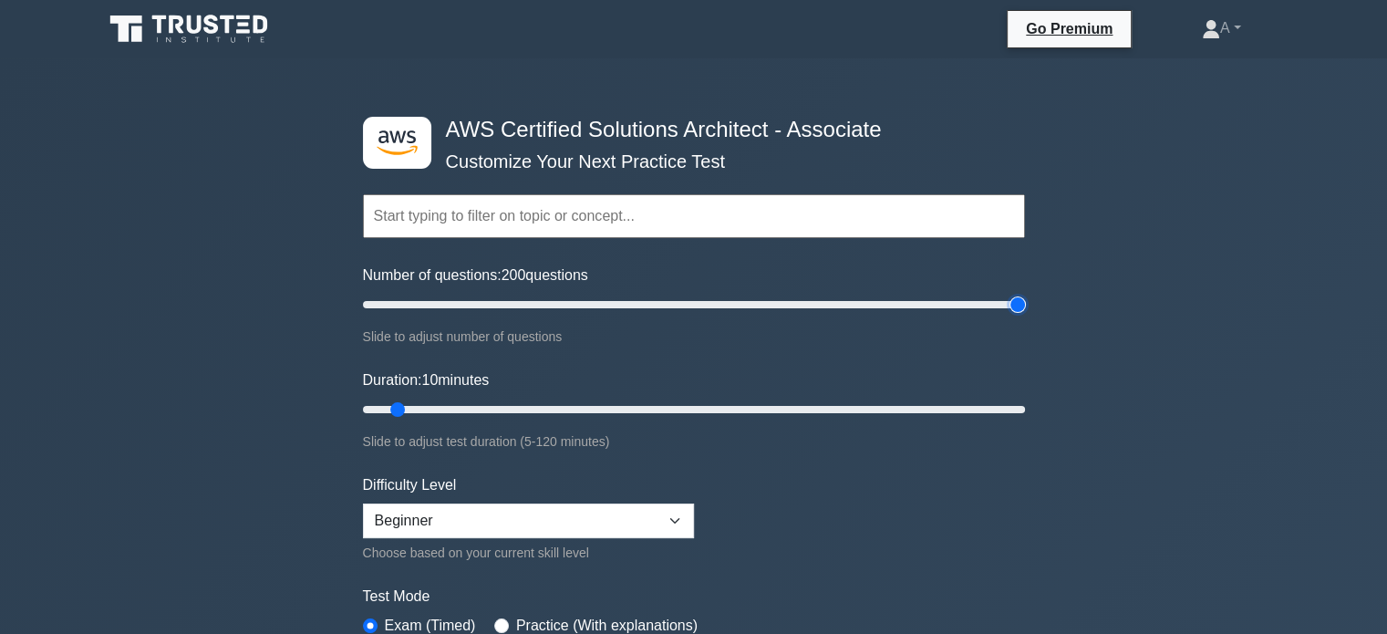
drag, startPoint x: 367, startPoint y: 302, endPoint x: 1125, endPoint y: 300, distance: 758.8
type input "200"
click at [1025, 300] on input "Number of questions: 200 questions" at bounding box center [694, 305] width 662 height 22
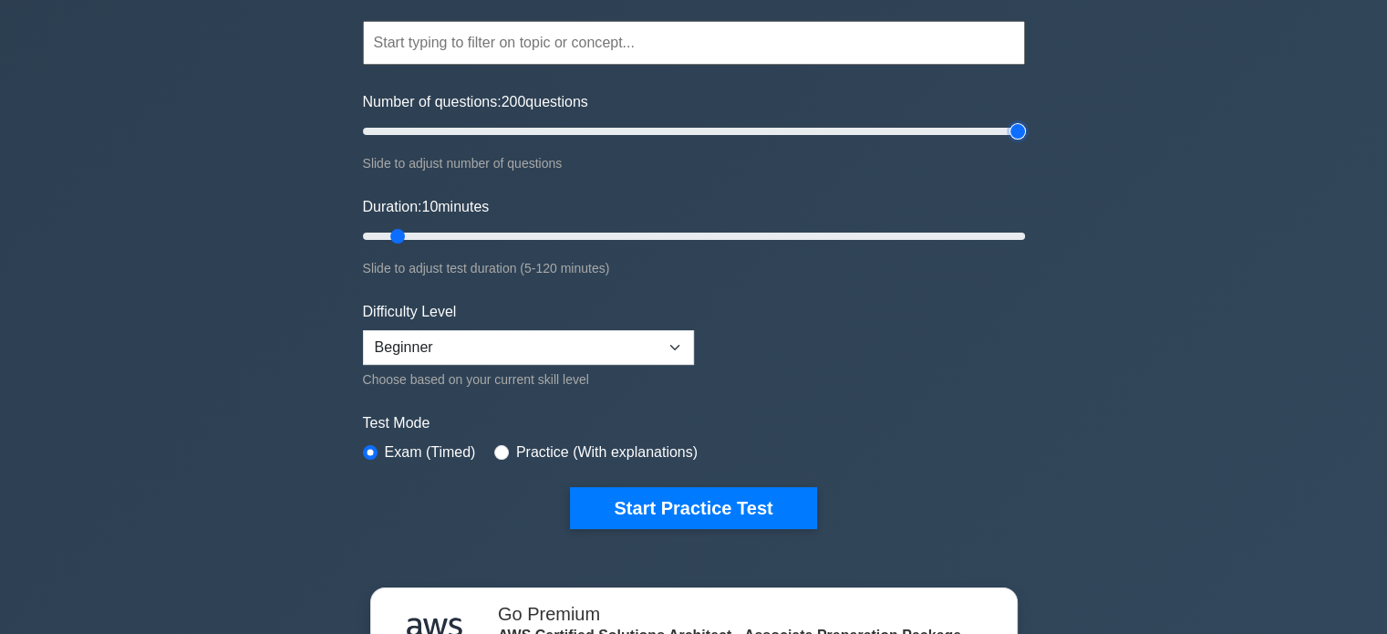
scroll to position [182, 0]
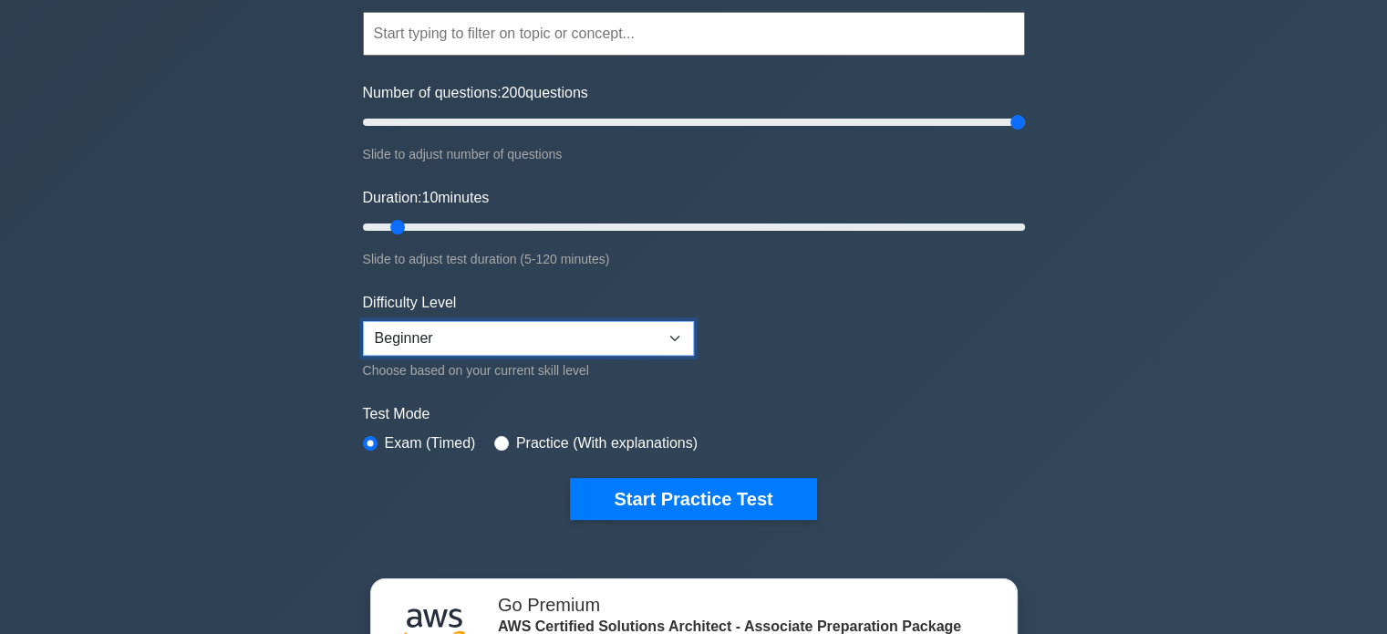
click at [460, 342] on select "Beginner Intermediate Expert" at bounding box center [528, 338] width 331 height 35
select select "expert"
click at [363, 321] on select "Beginner Intermediate Expert" at bounding box center [528, 338] width 331 height 35
drag, startPoint x: 395, startPoint y: 224, endPoint x: 1364, endPoint y: 248, distance: 969.8
type input "120"
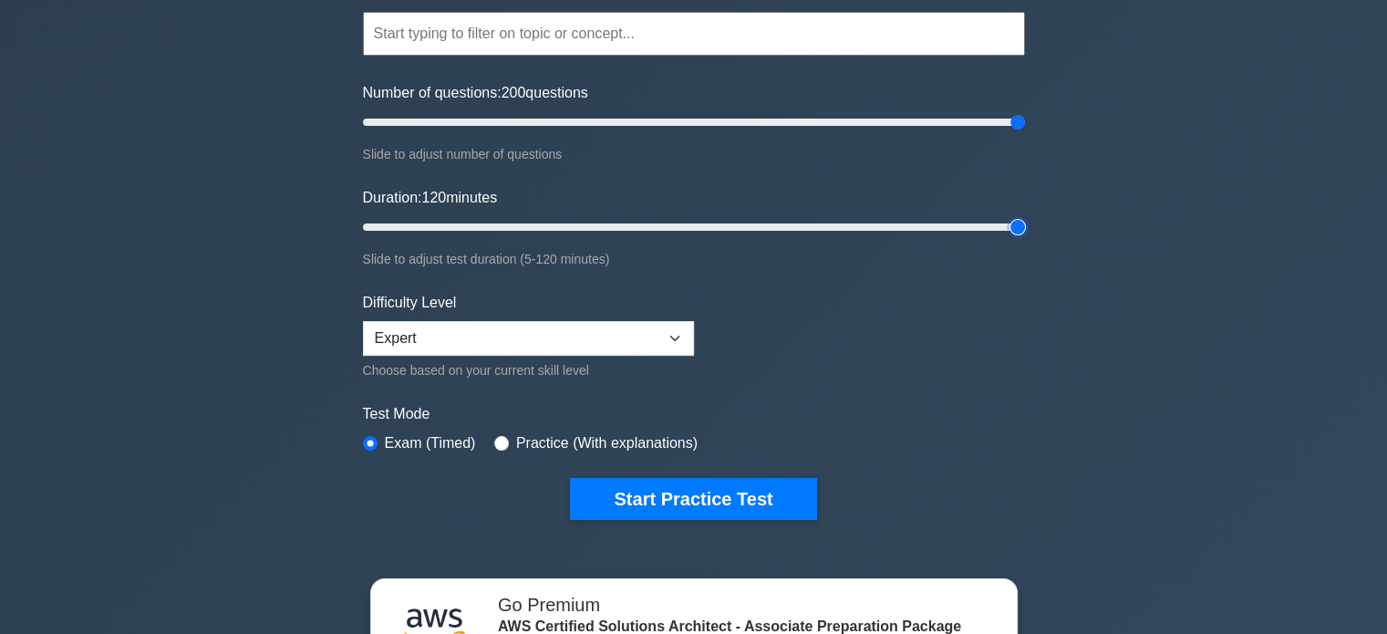
click at [1025, 238] on input "Duration: 120 minutes" at bounding box center [694, 227] width 662 height 22
drag, startPoint x: 1013, startPoint y: 119, endPoint x: 563, endPoint y: 132, distance: 450.7
type input "65"
click at [563, 132] on input "Number of questions: 65 questions" at bounding box center [694, 122] width 662 height 22
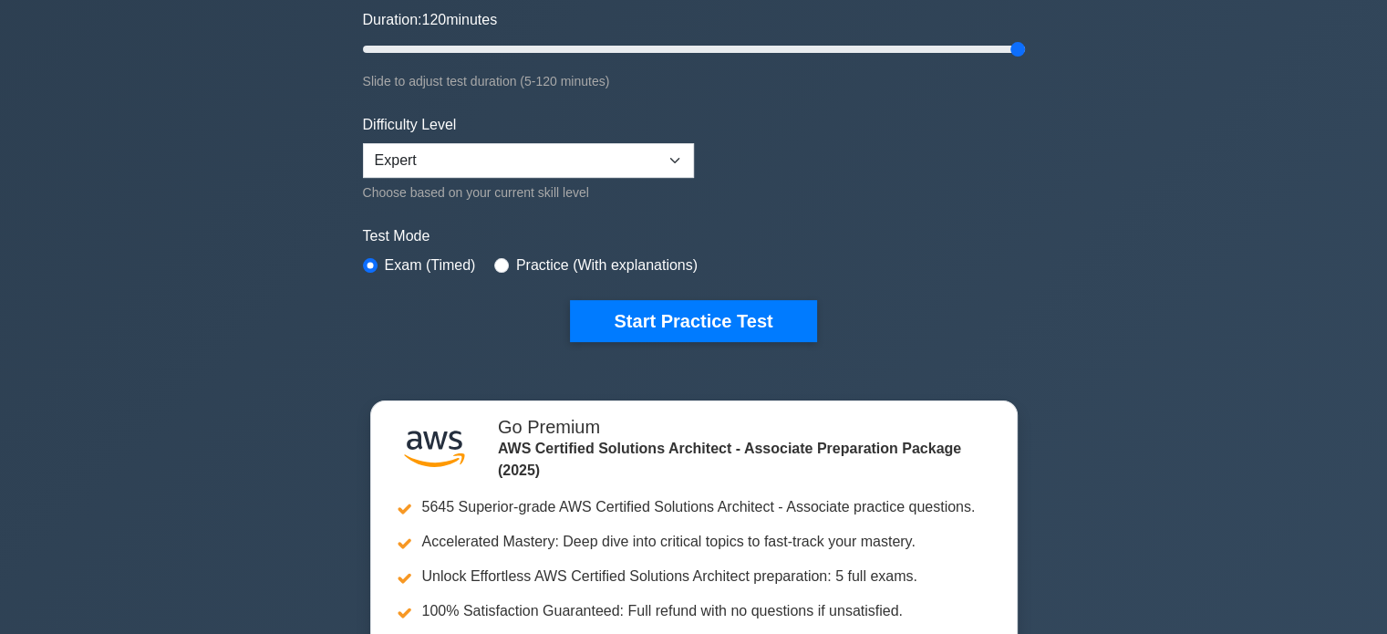
scroll to position [365, 0]
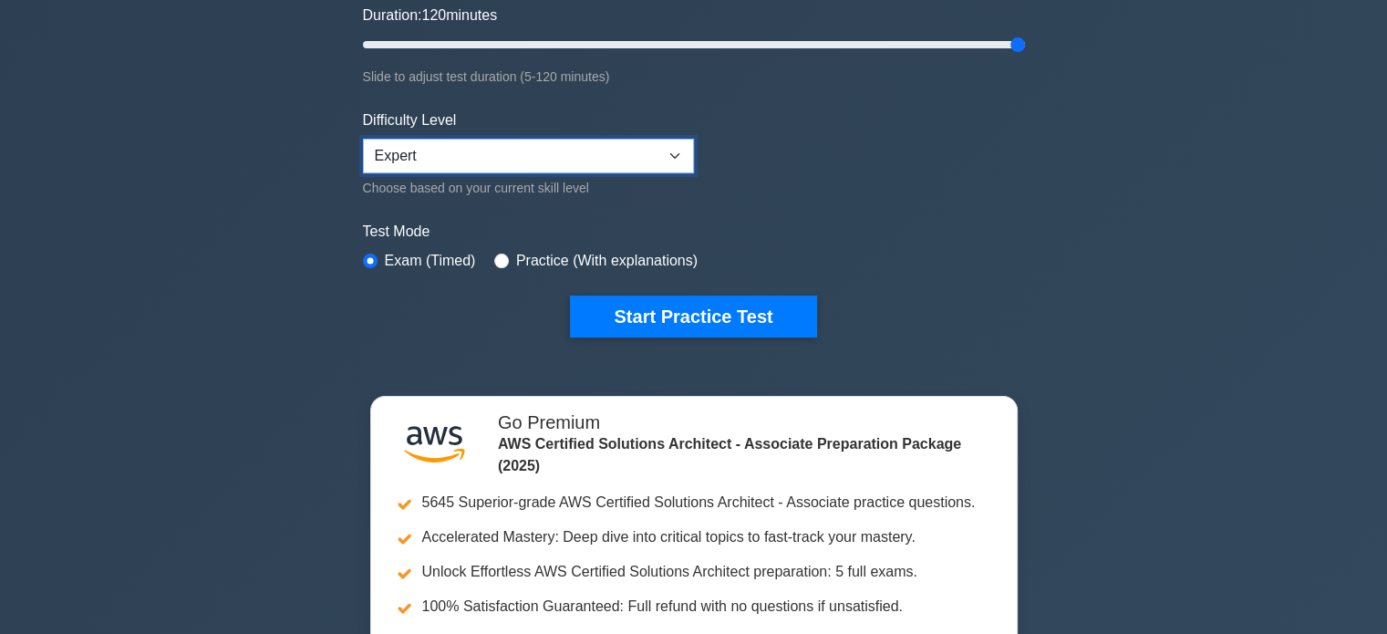
click at [538, 143] on select "Beginner Intermediate Expert" at bounding box center [528, 156] width 331 height 35
click at [544, 163] on select "Beginner Intermediate Expert" at bounding box center [528, 156] width 331 height 35
click at [551, 161] on select "Beginner Intermediate Expert" at bounding box center [528, 156] width 331 height 35
select select "beginner"
click at [363, 139] on select "Beginner Intermediate Expert" at bounding box center [528, 156] width 331 height 35
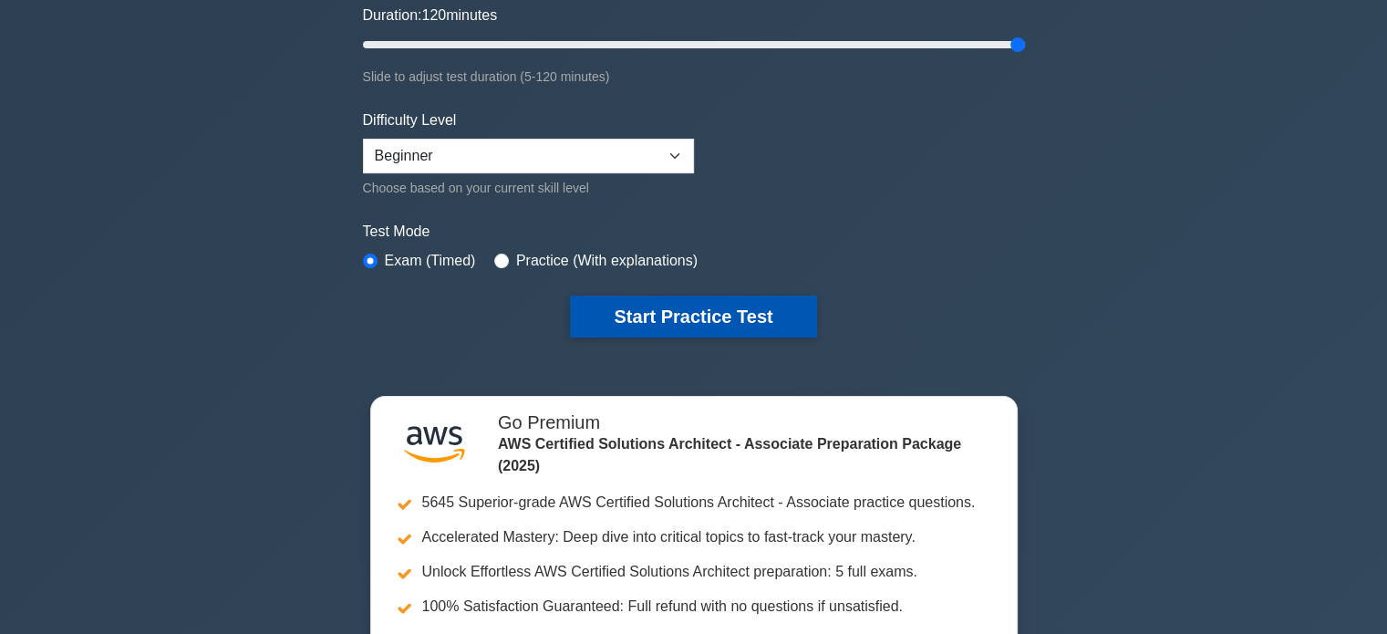
click at [661, 309] on button "Start Practice Test" at bounding box center [693, 317] width 246 height 42
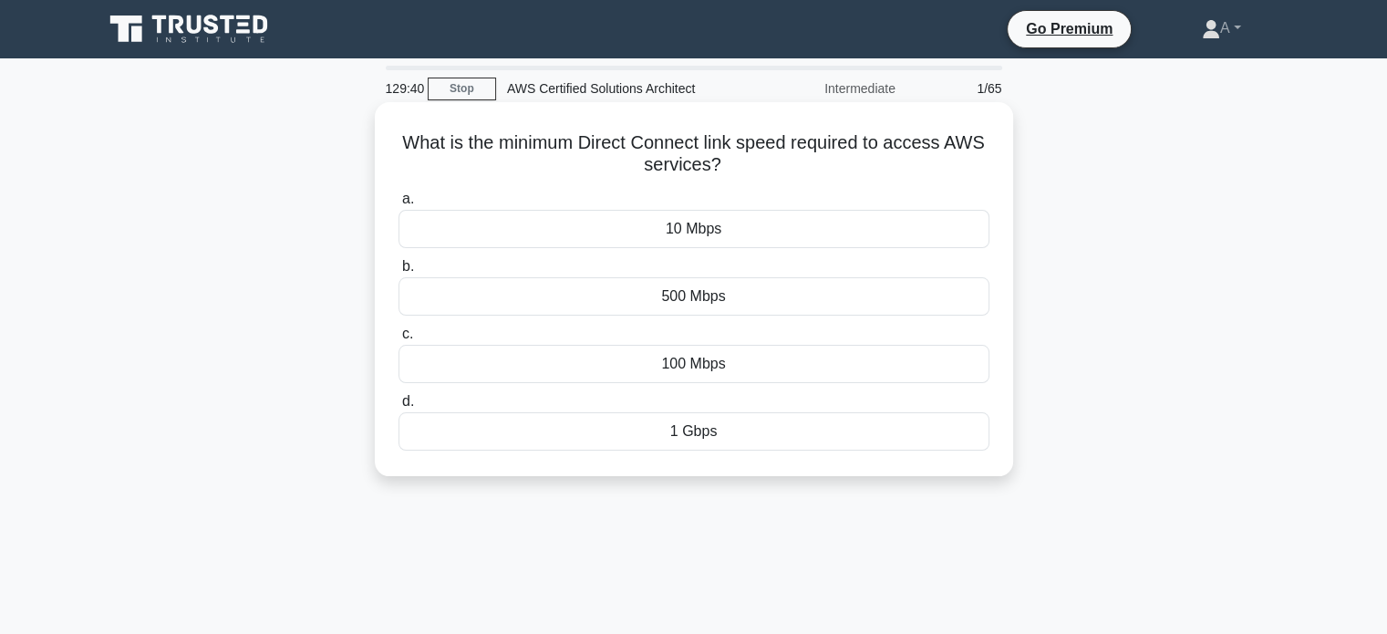
click at [623, 298] on div "500 Mbps" at bounding box center [694, 296] width 591 height 38
click at [399, 273] on input "b. 500 Mbps" at bounding box center [399, 267] width 0 height 12
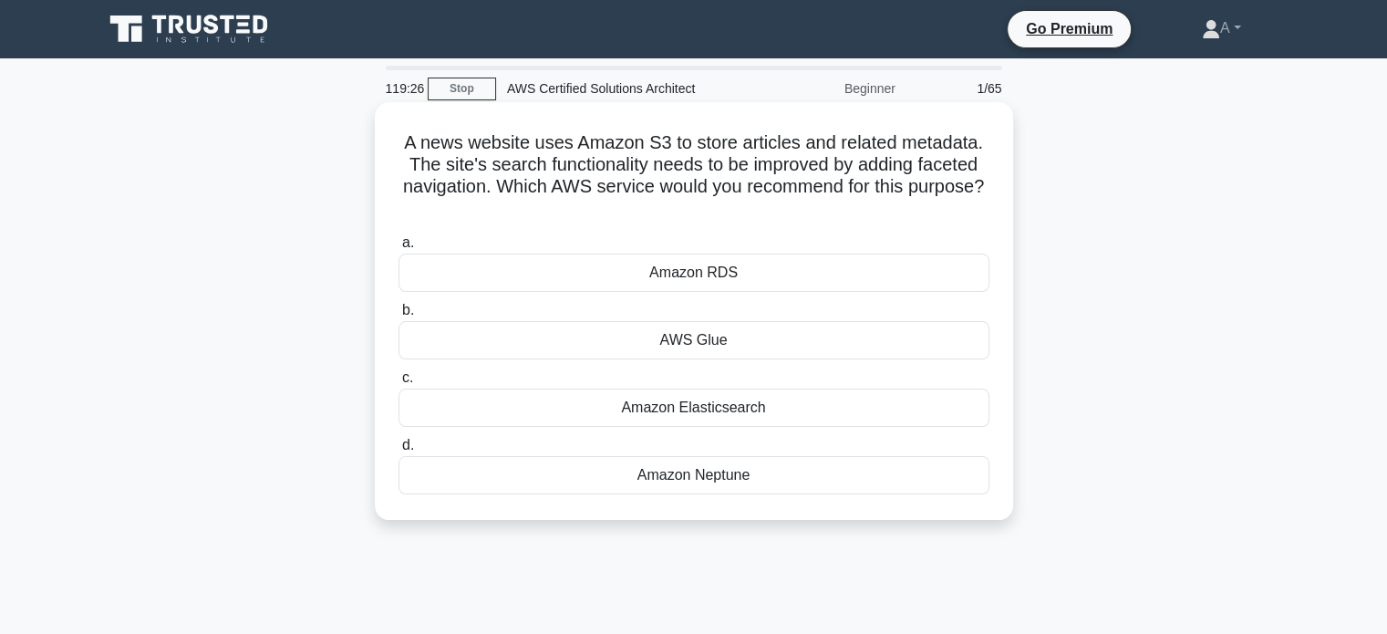
click at [727, 479] on div "Amazon Neptune" at bounding box center [694, 475] width 591 height 38
click at [399, 451] on input "d. Amazon Neptune" at bounding box center [399, 446] width 0 height 12
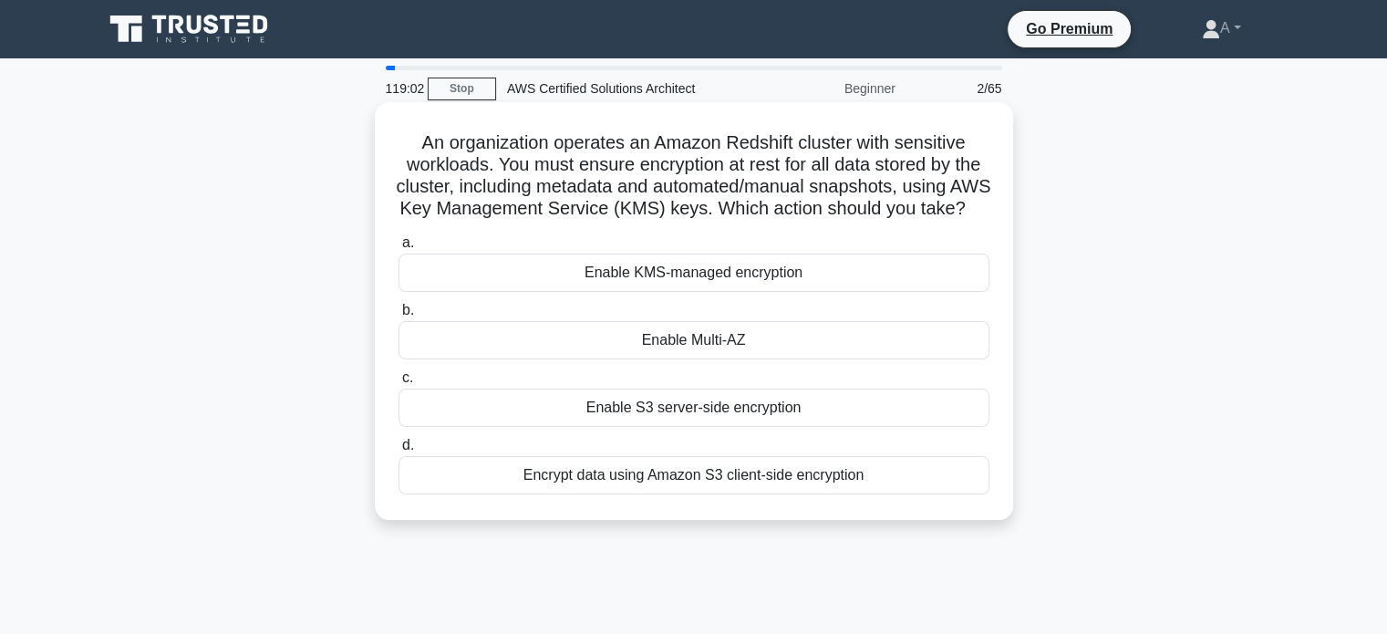
click at [787, 282] on div "Enable KMS-managed encryption" at bounding box center [694, 273] width 591 height 38
click at [399, 249] on input "a. Enable KMS-managed encryption" at bounding box center [399, 243] width 0 height 12
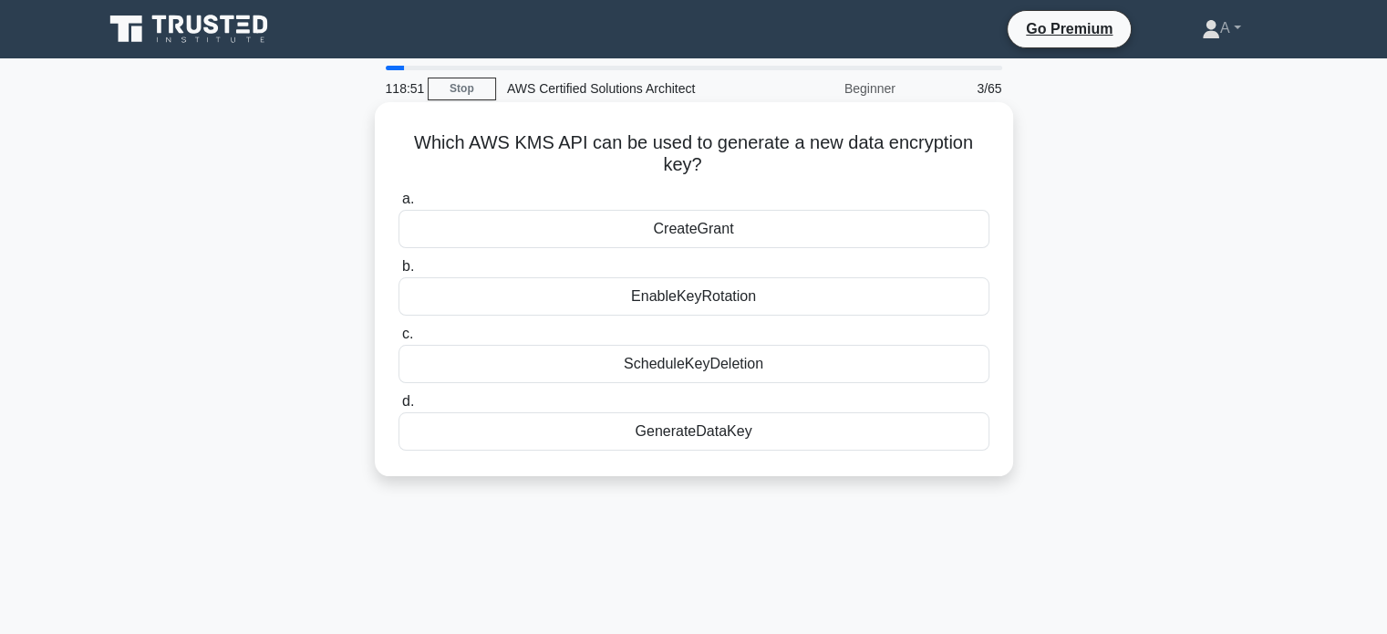
click at [661, 441] on div "GenerateDataKey" at bounding box center [694, 431] width 591 height 38
click at [399, 408] on input "d. GenerateDataKey" at bounding box center [399, 402] width 0 height 12
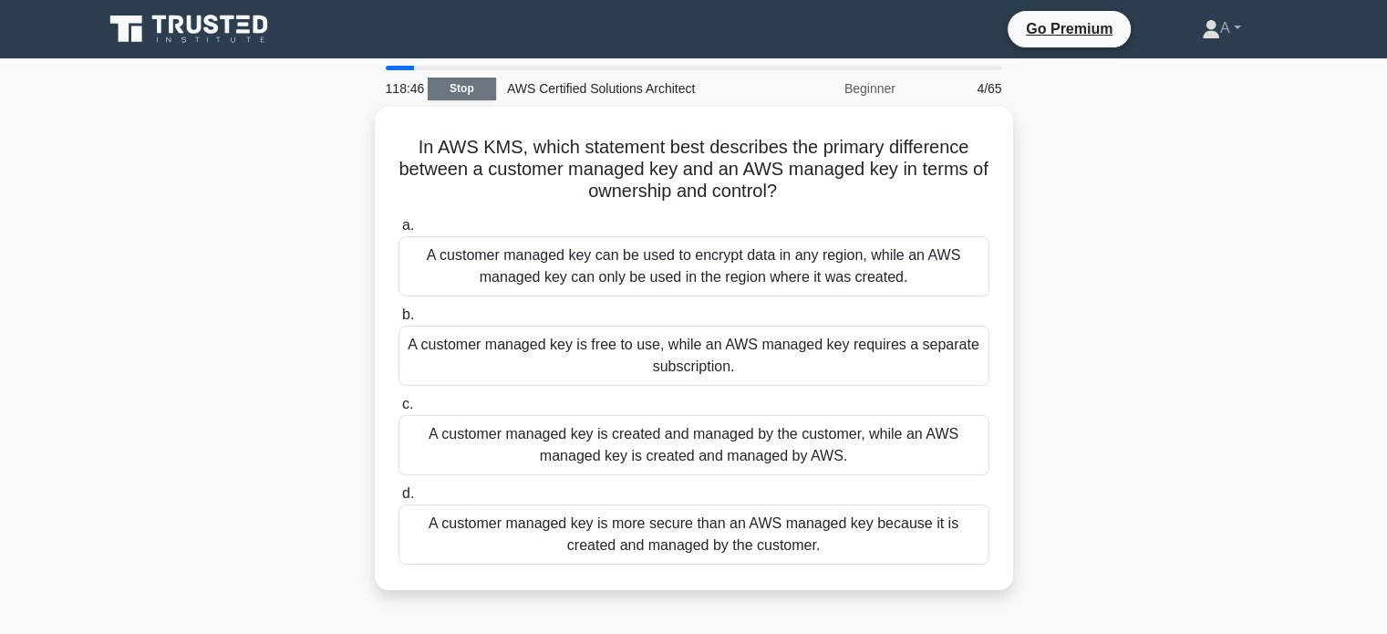
click at [469, 87] on link "Stop" at bounding box center [462, 89] width 68 height 23
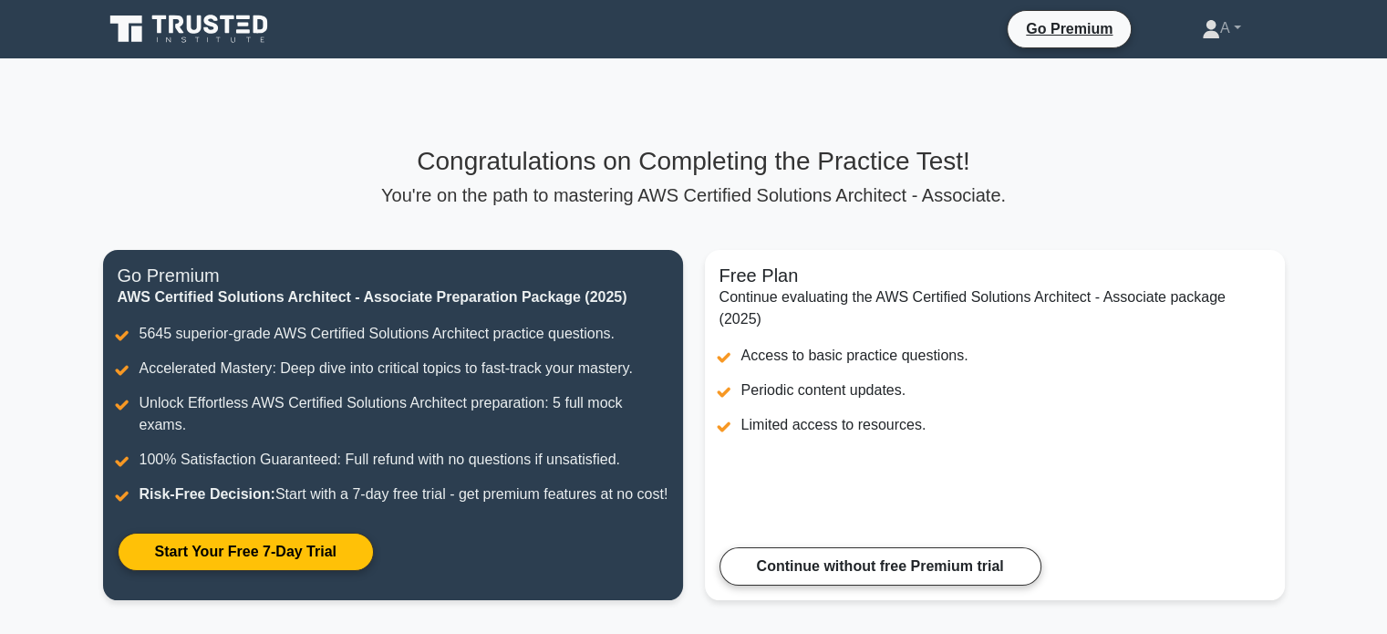
click at [196, 18] on icon at bounding box center [190, 29] width 175 height 35
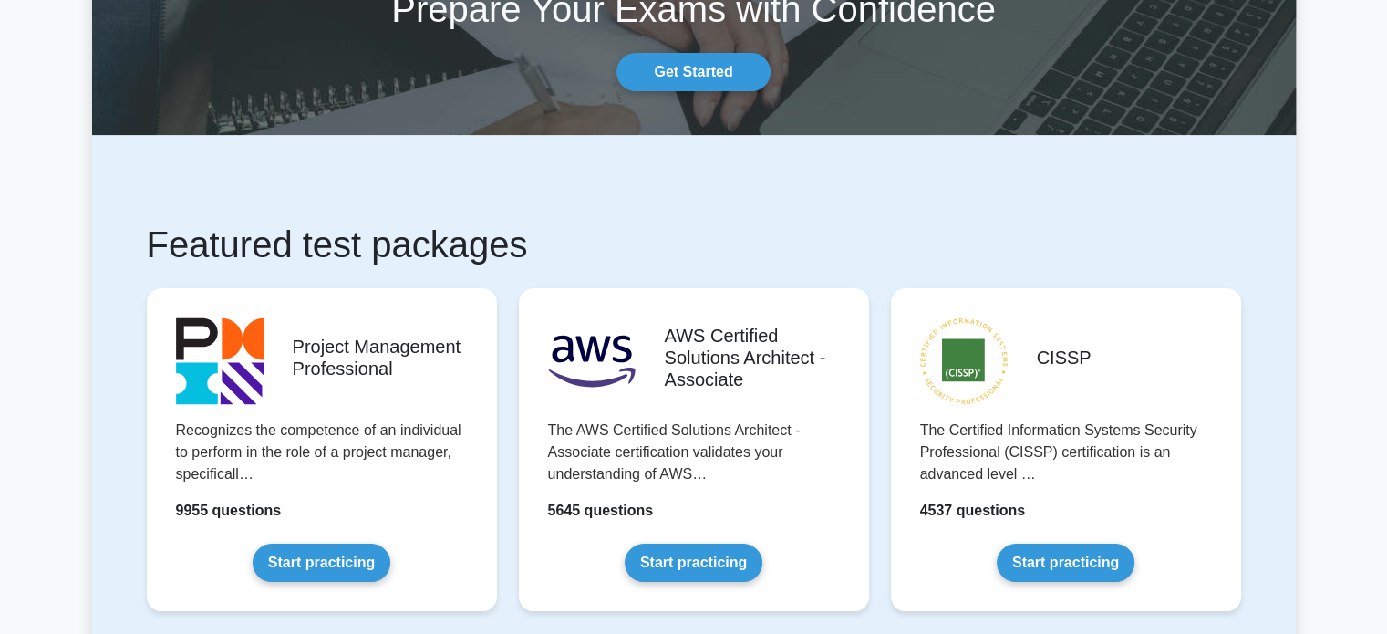
scroll to position [274, 0]
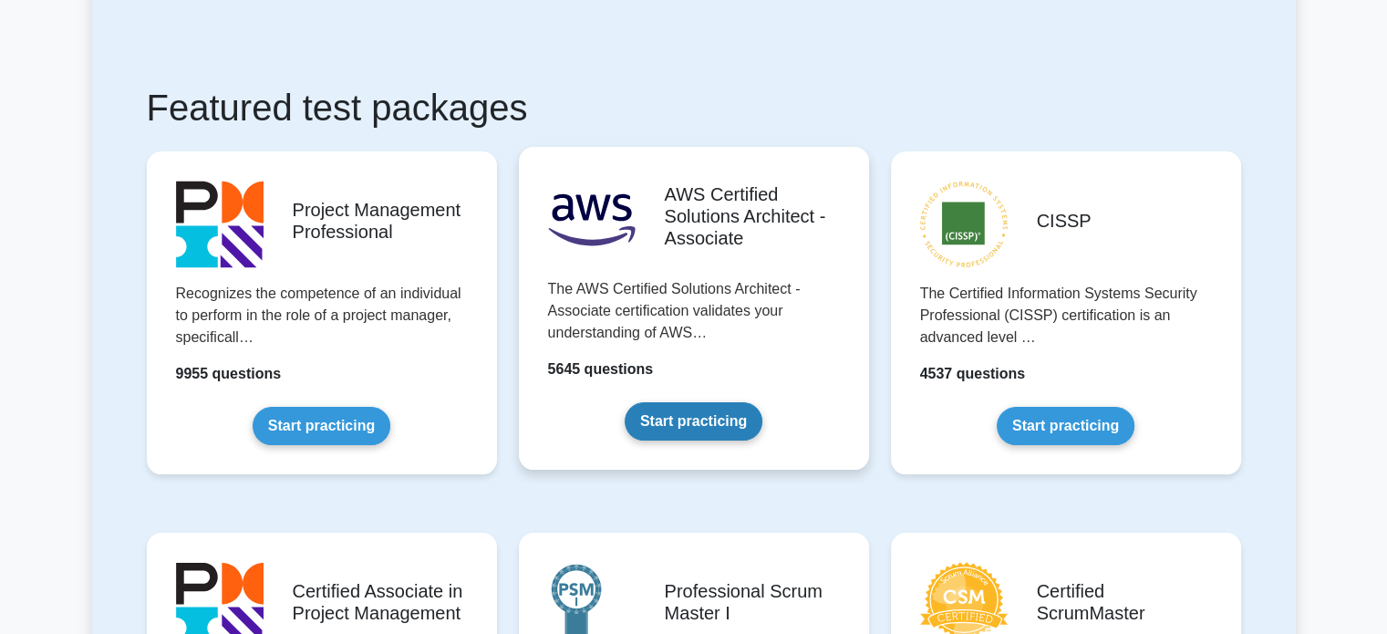
click at [691, 426] on link "Start practicing" at bounding box center [694, 421] width 138 height 38
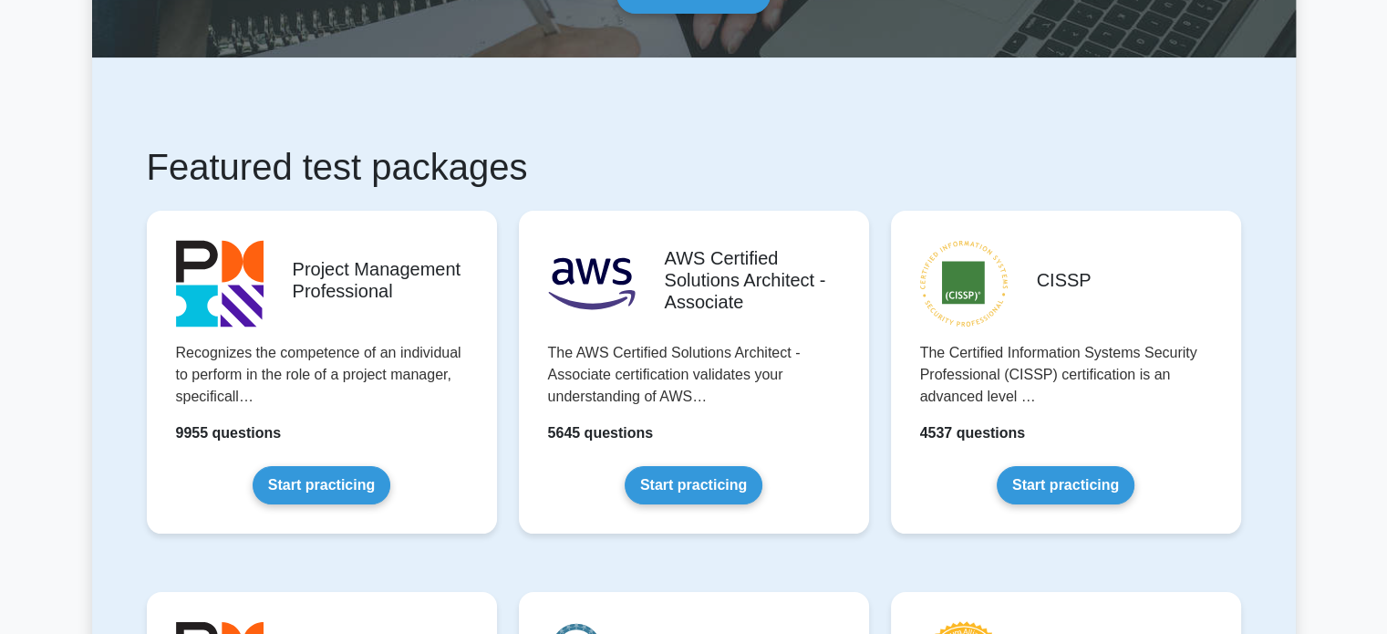
scroll to position [222, 0]
